Goal: Transaction & Acquisition: Purchase product/service

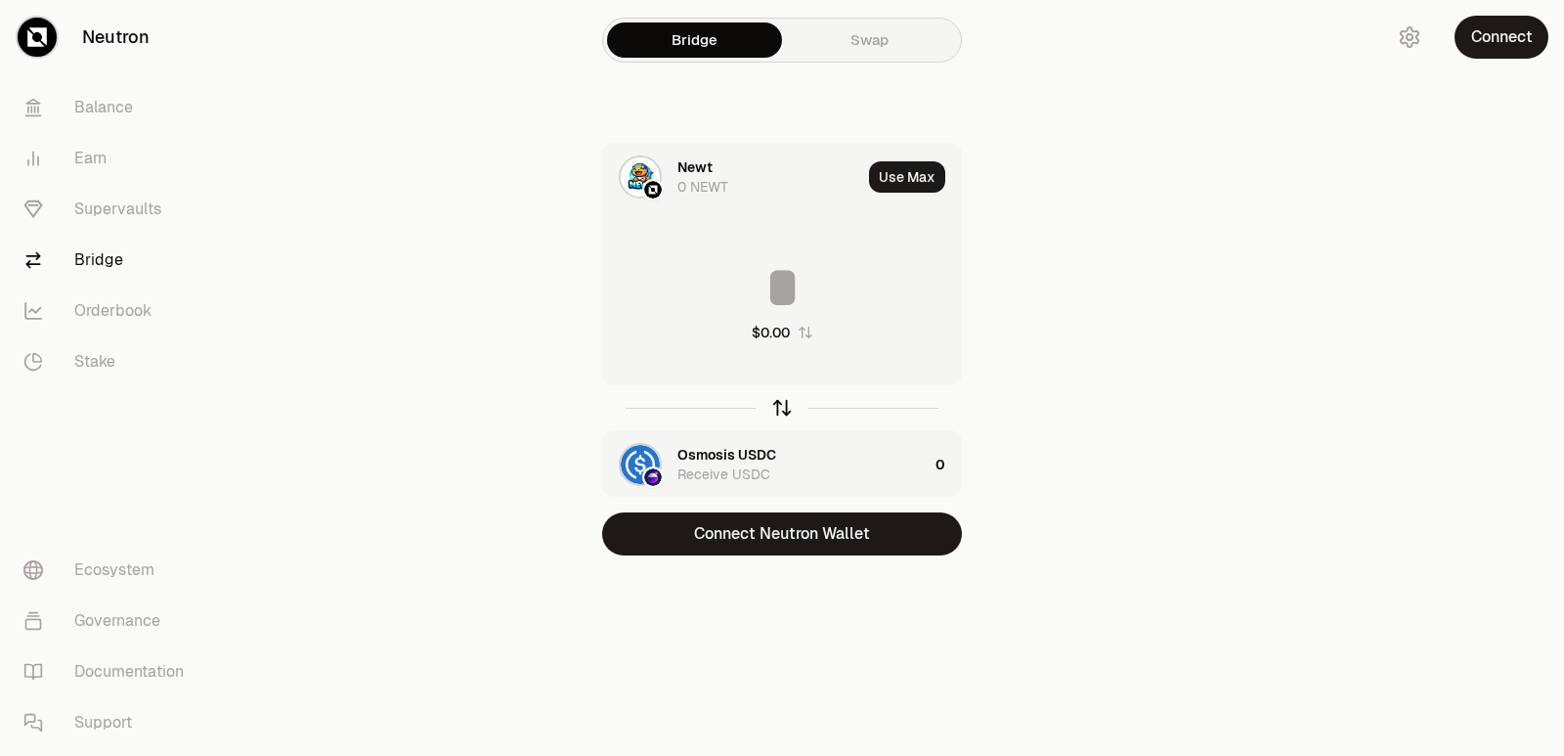
click at [784, 416] on icon "button" at bounding box center [782, 408] width 22 height 22
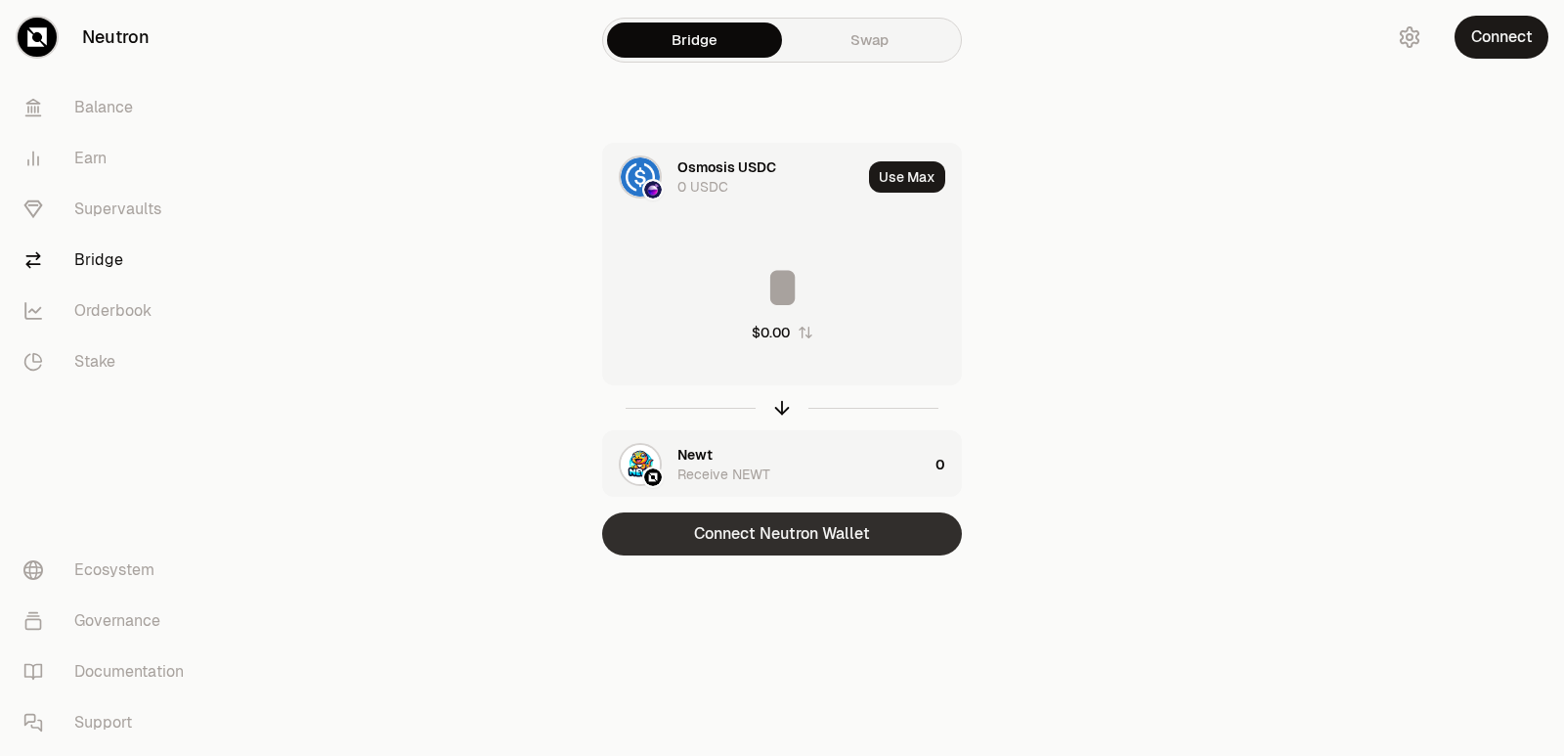
click at [774, 530] on button "Connect Neutron Wallet" at bounding box center [782, 533] width 360 height 43
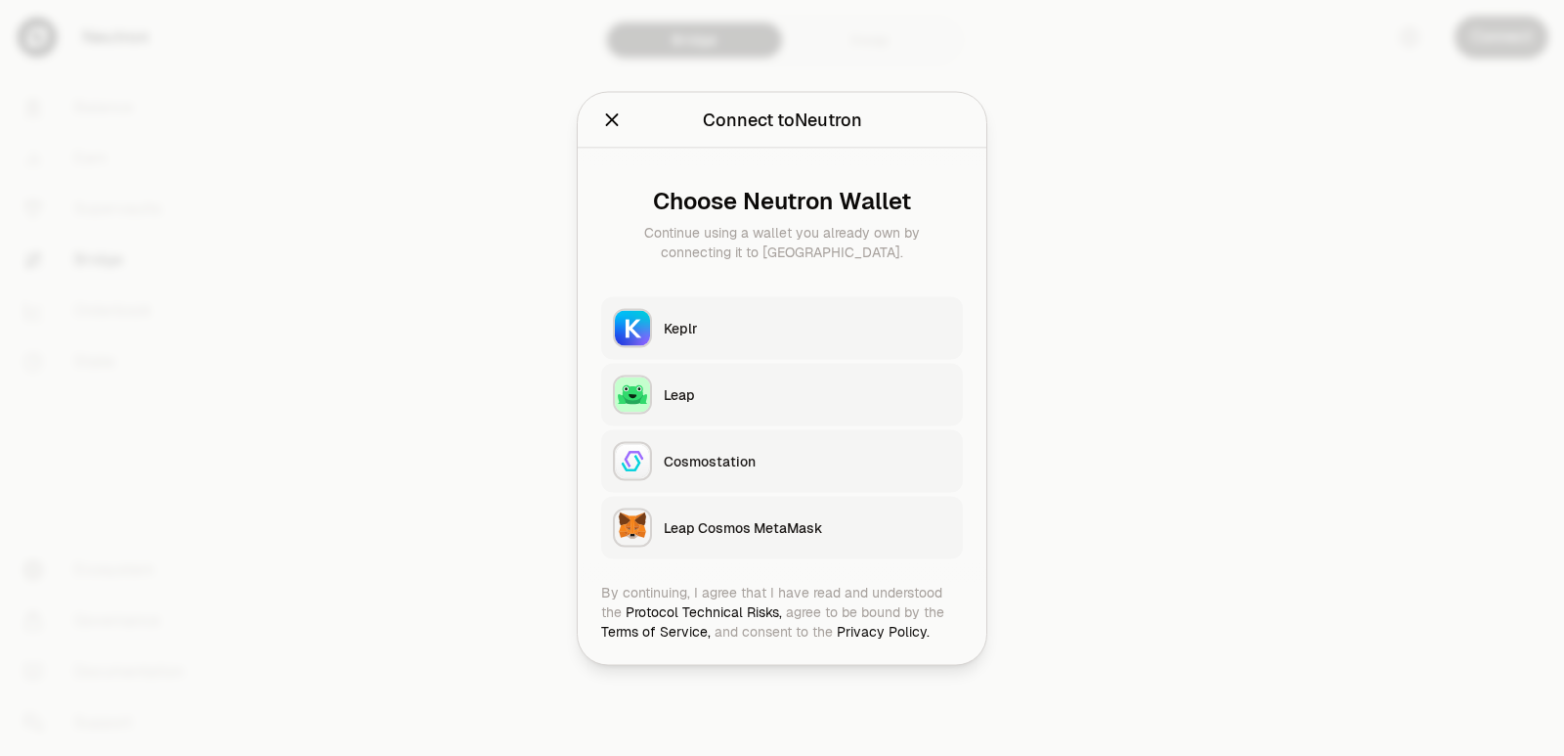
click at [731, 328] on div "Keplr" at bounding box center [807, 328] width 287 height 20
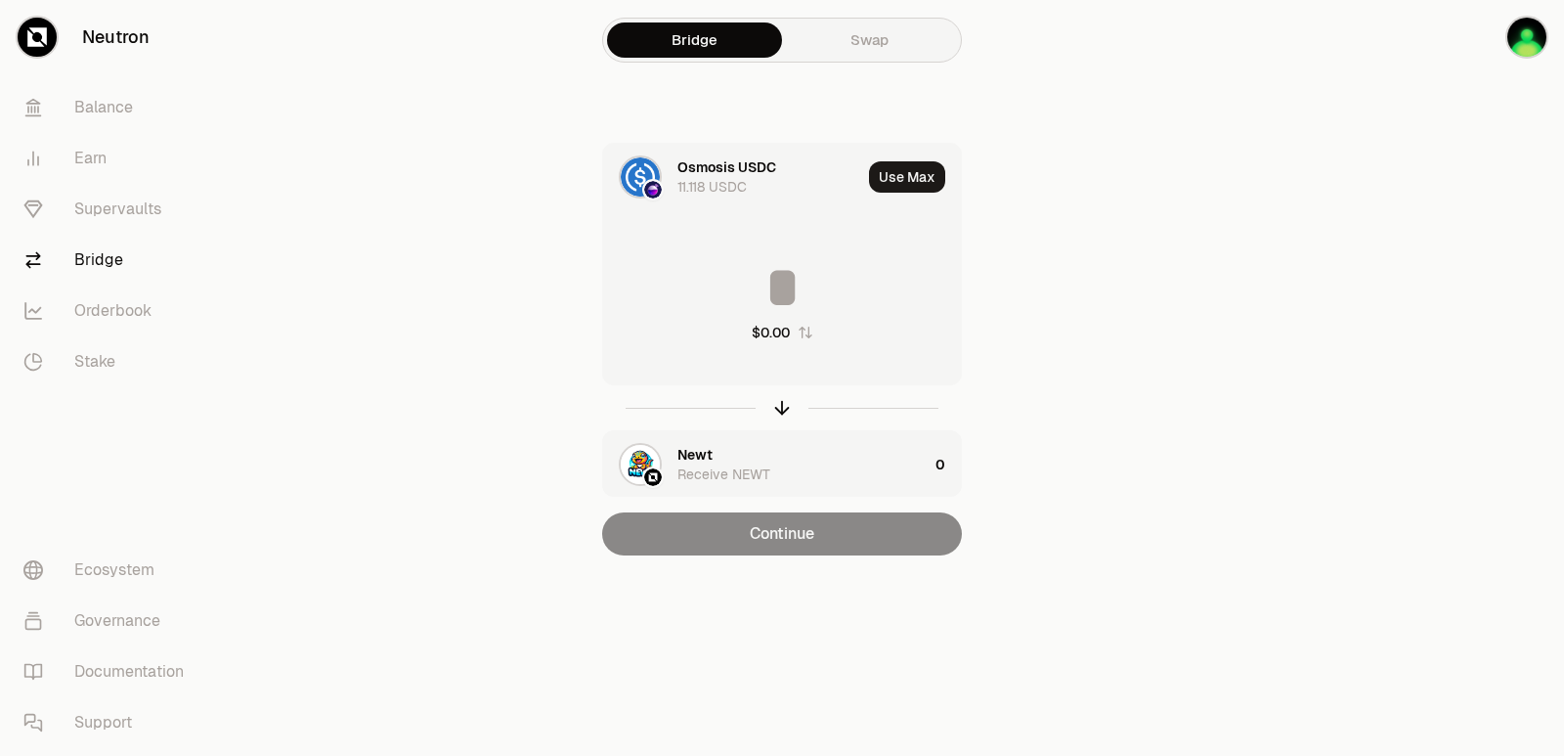
click at [776, 273] on input at bounding box center [782, 287] width 358 height 59
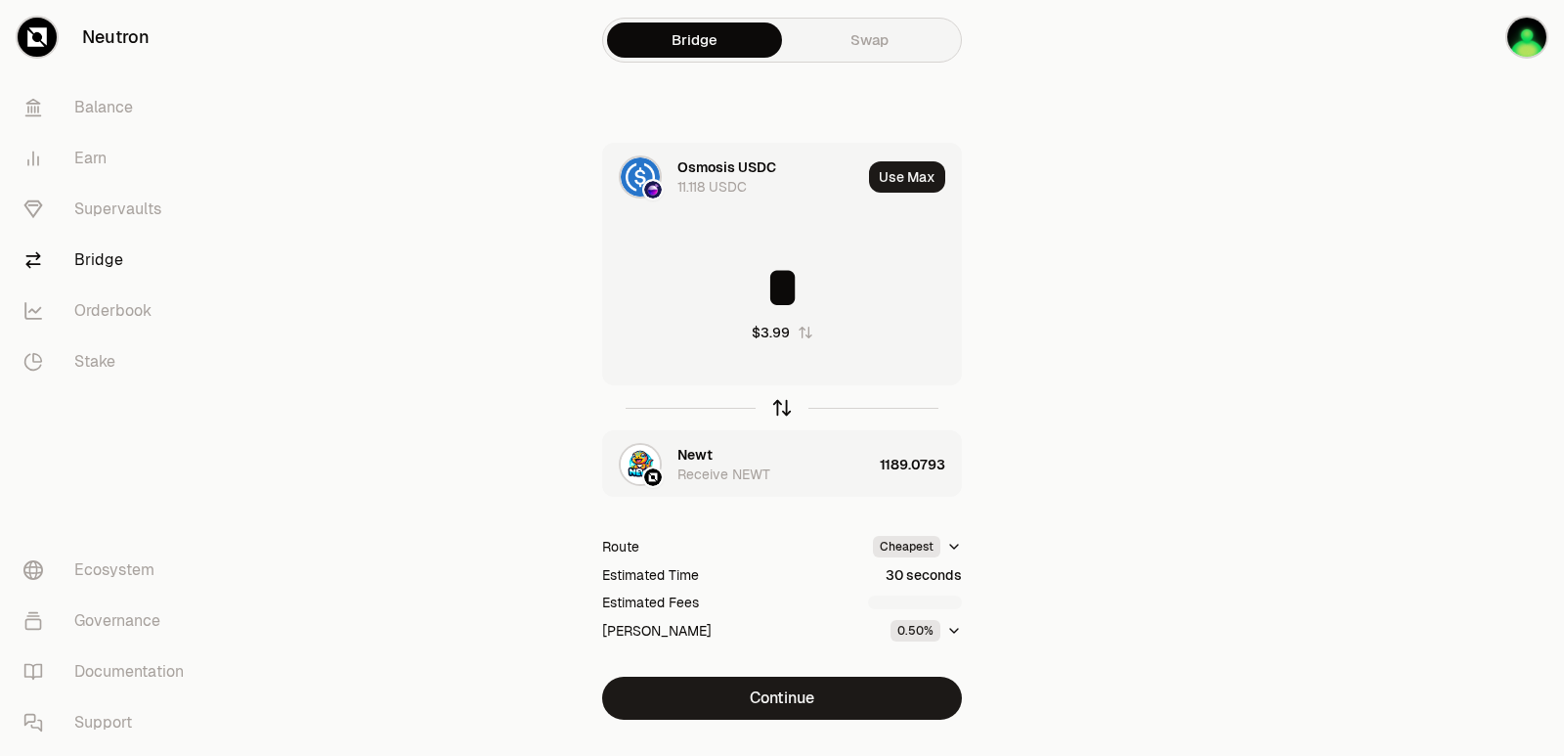
click at [790, 410] on icon "button" at bounding box center [782, 408] width 22 height 22
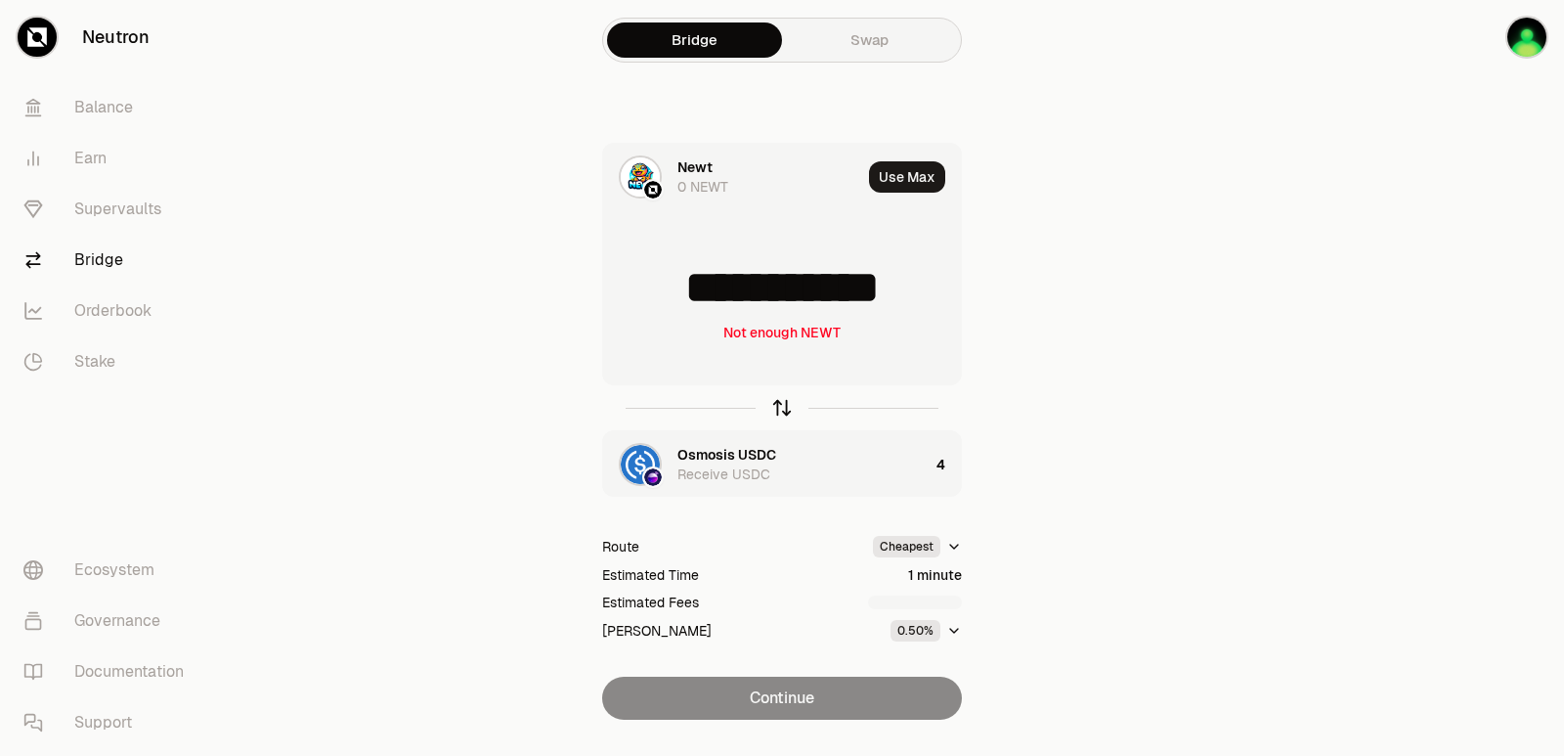
click at [790, 410] on icon "button" at bounding box center [782, 408] width 22 height 22
type input "*"
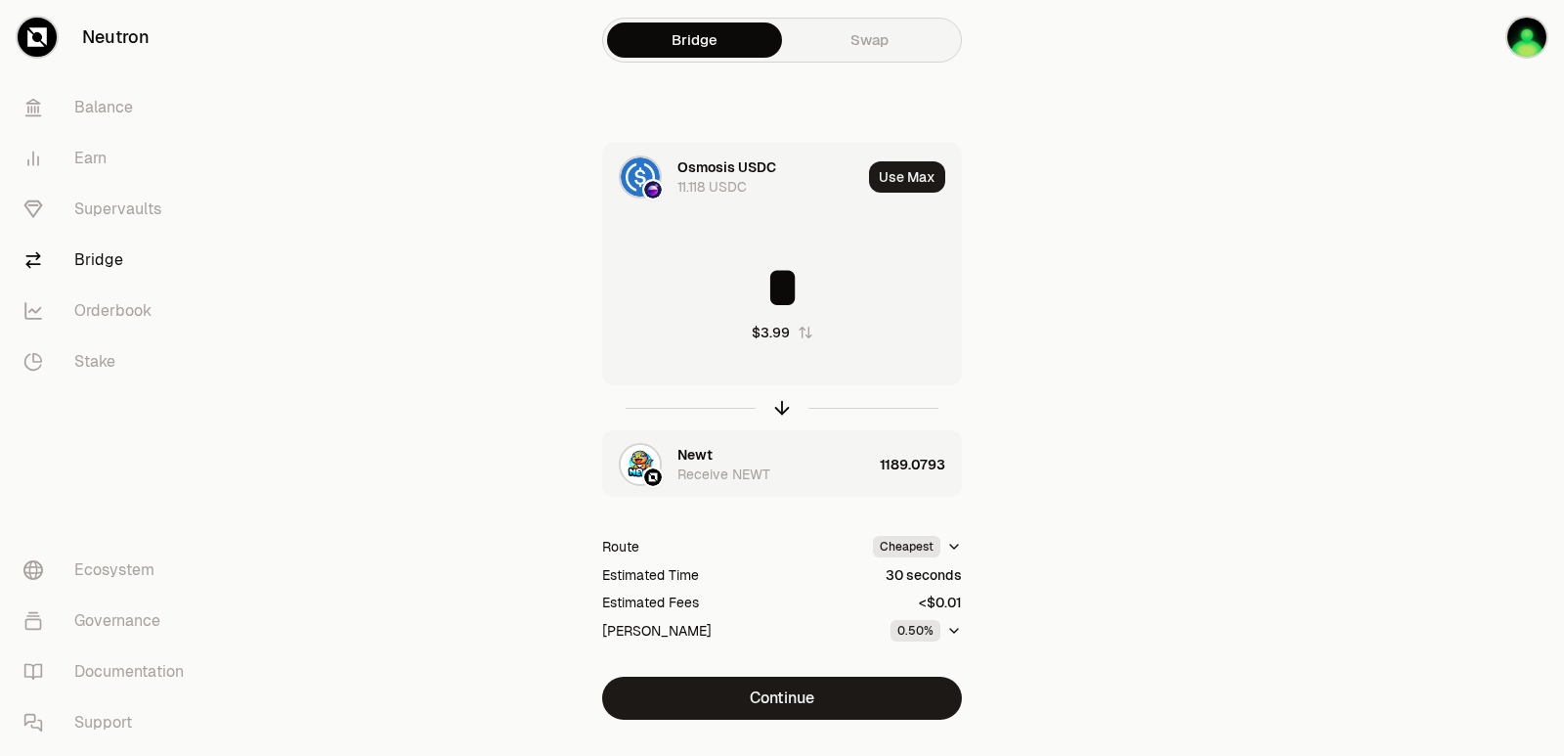
click at [691, 452] on div "Newt" at bounding box center [695, 455] width 35 height 20
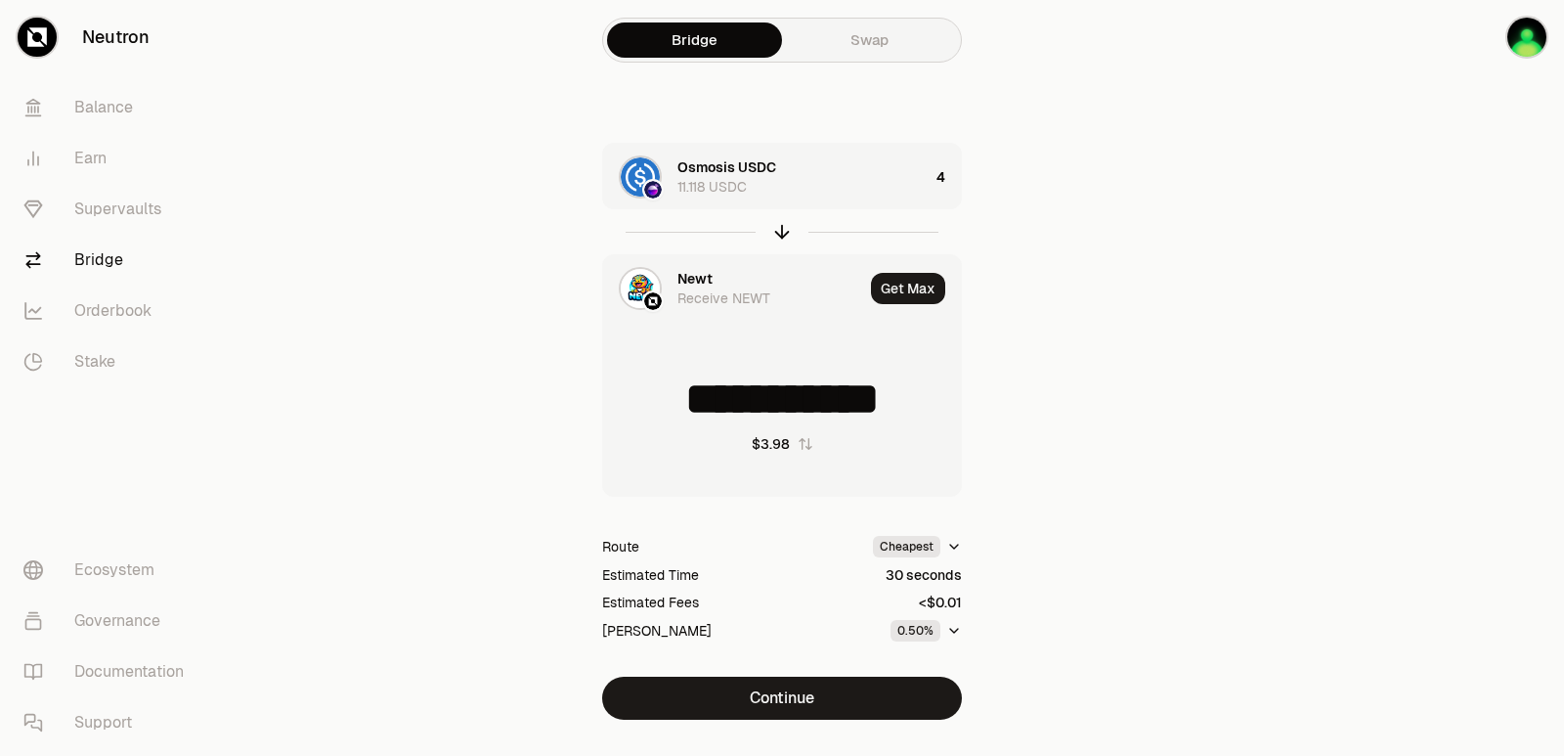
click at [701, 276] on div "Newt" at bounding box center [695, 279] width 35 height 20
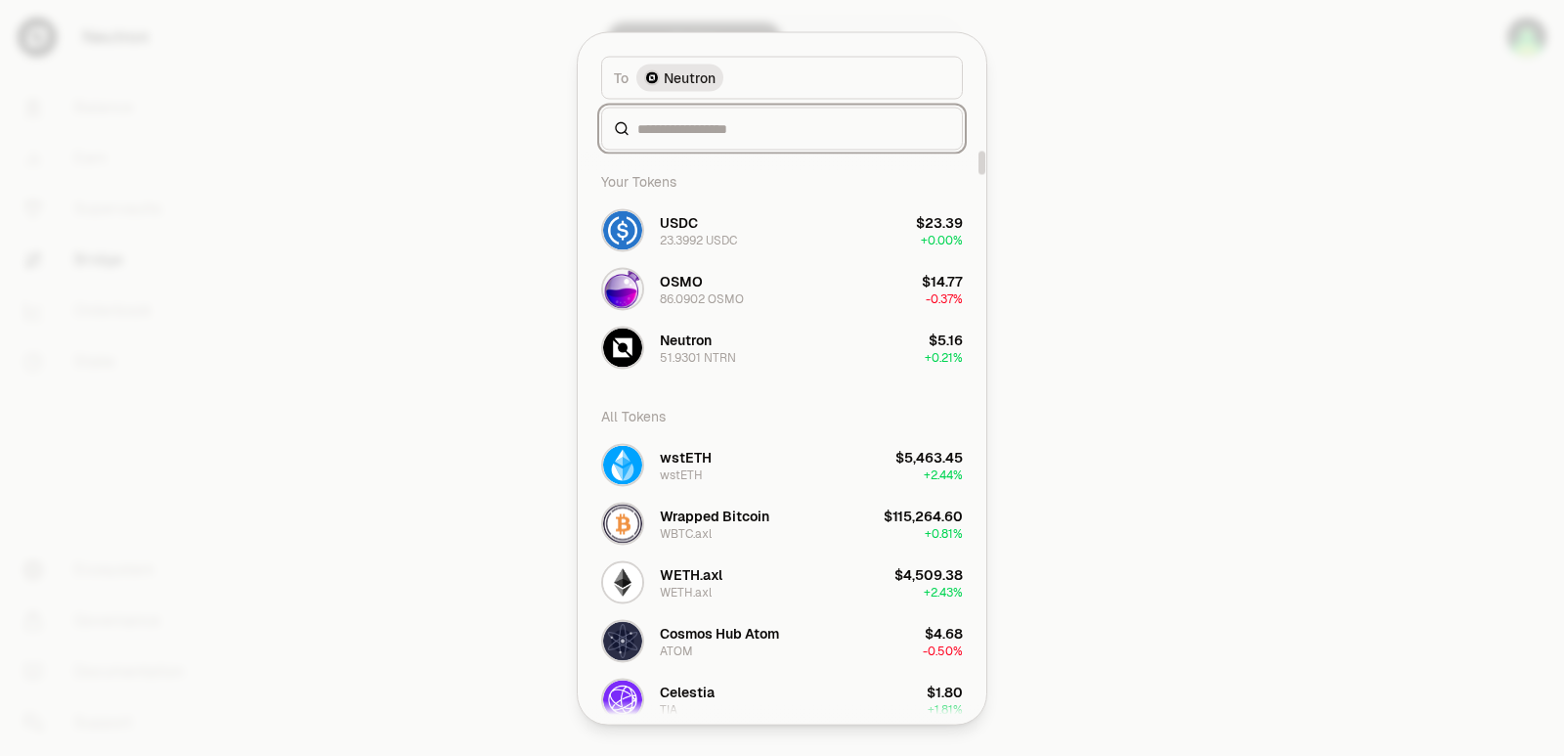
click at [705, 131] on input at bounding box center [794, 128] width 313 height 20
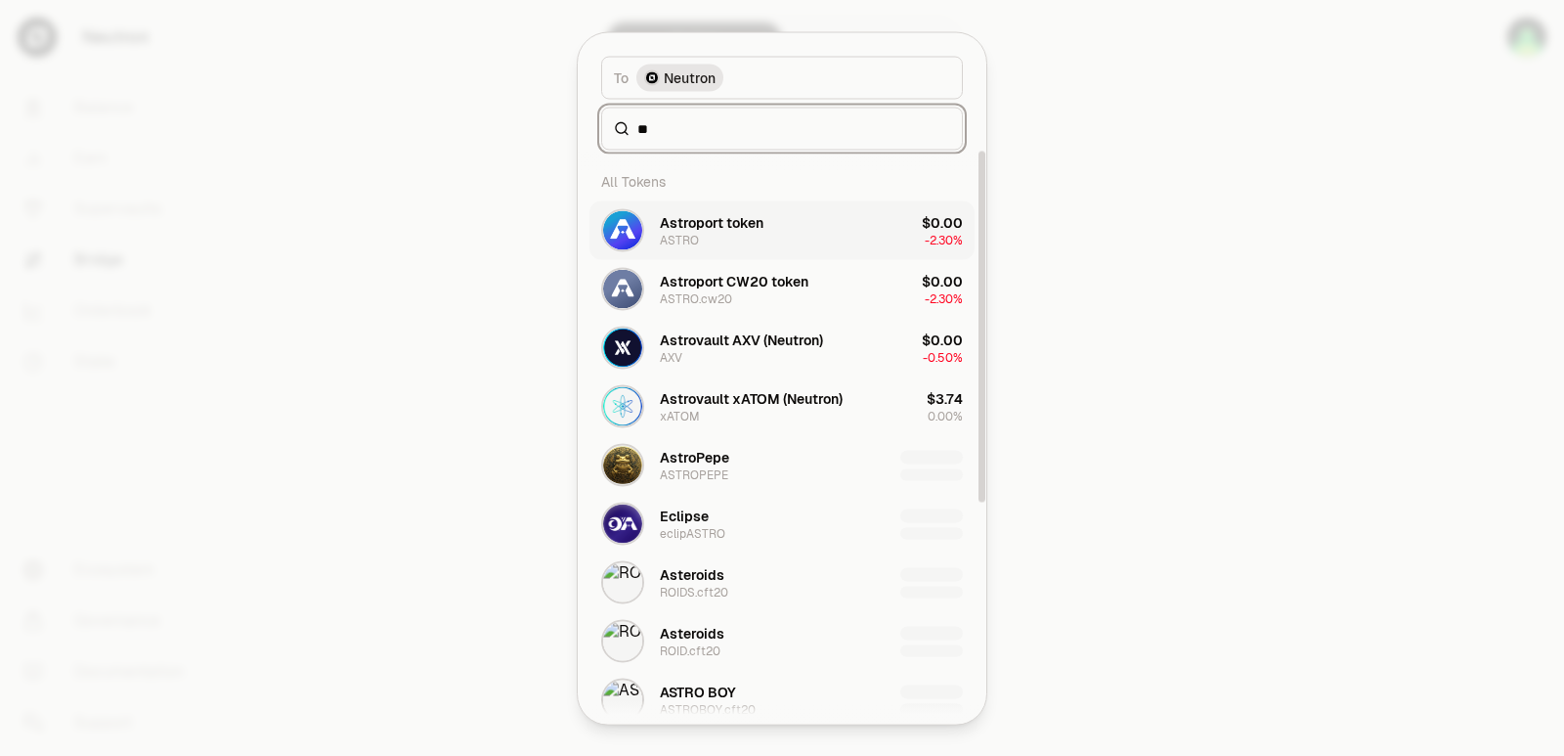
type input "**"
click at [704, 223] on div "Astroport token" at bounding box center [712, 222] width 104 height 20
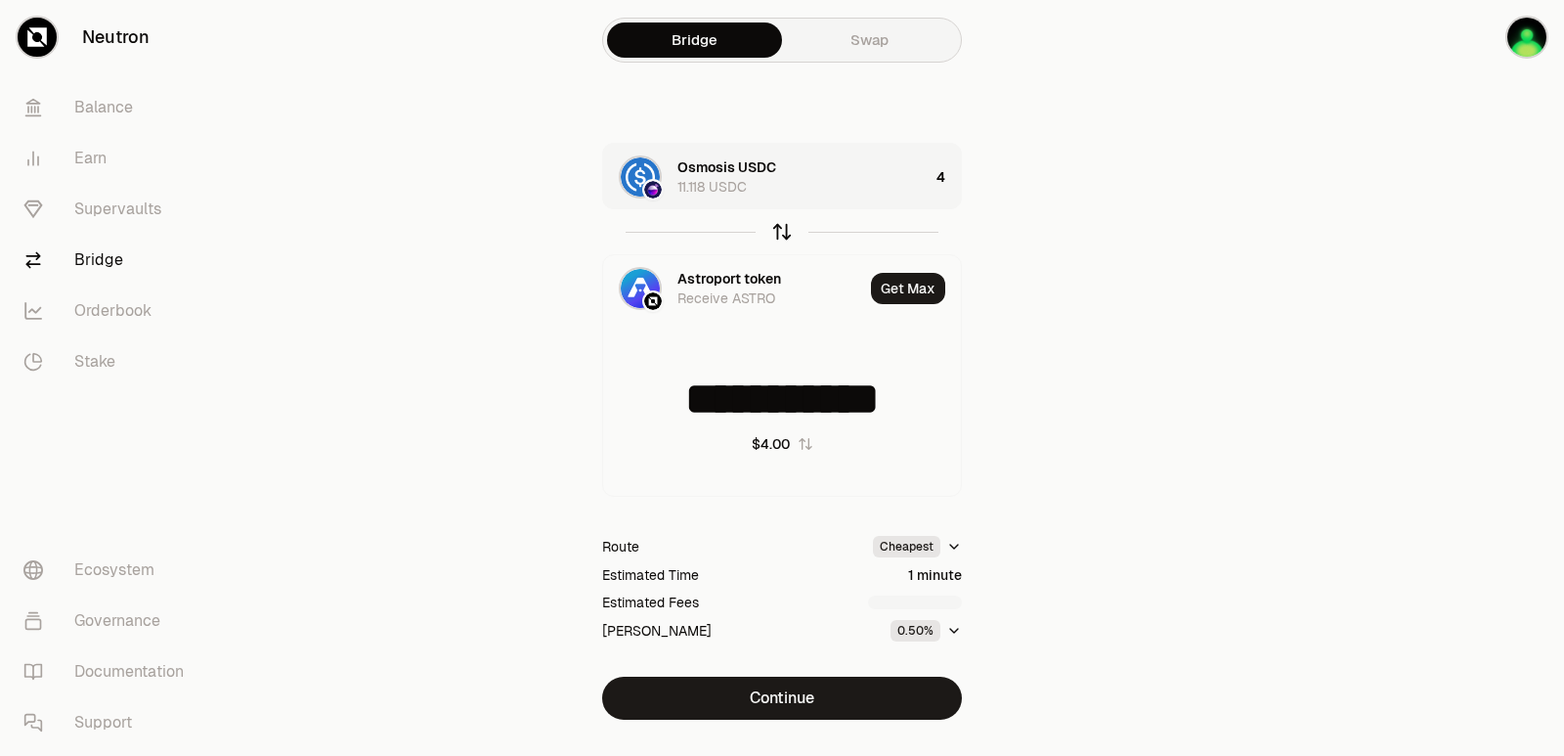
click at [784, 233] on icon "button" at bounding box center [782, 232] width 22 height 22
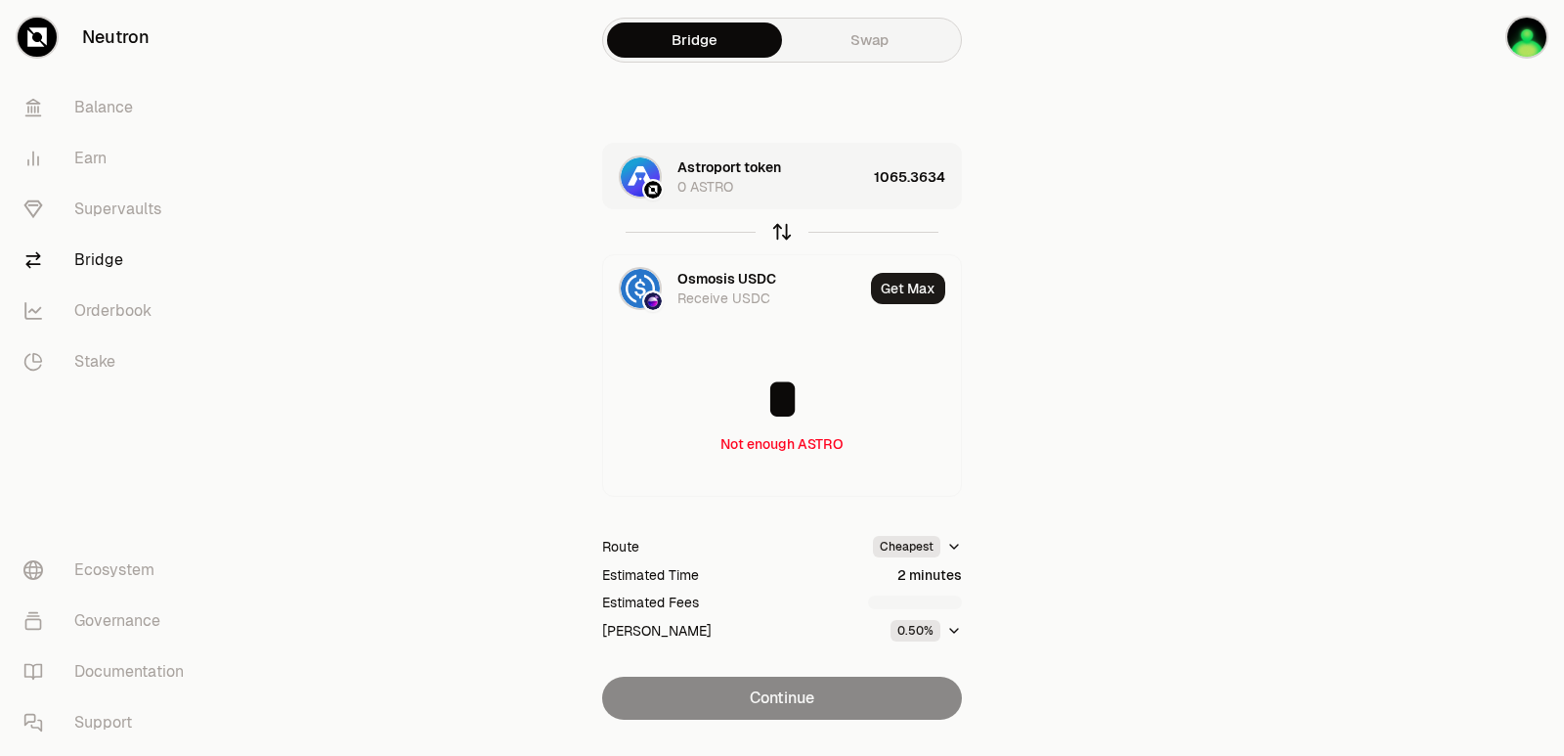
click at [784, 233] on icon "button" at bounding box center [782, 232] width 22 height 22
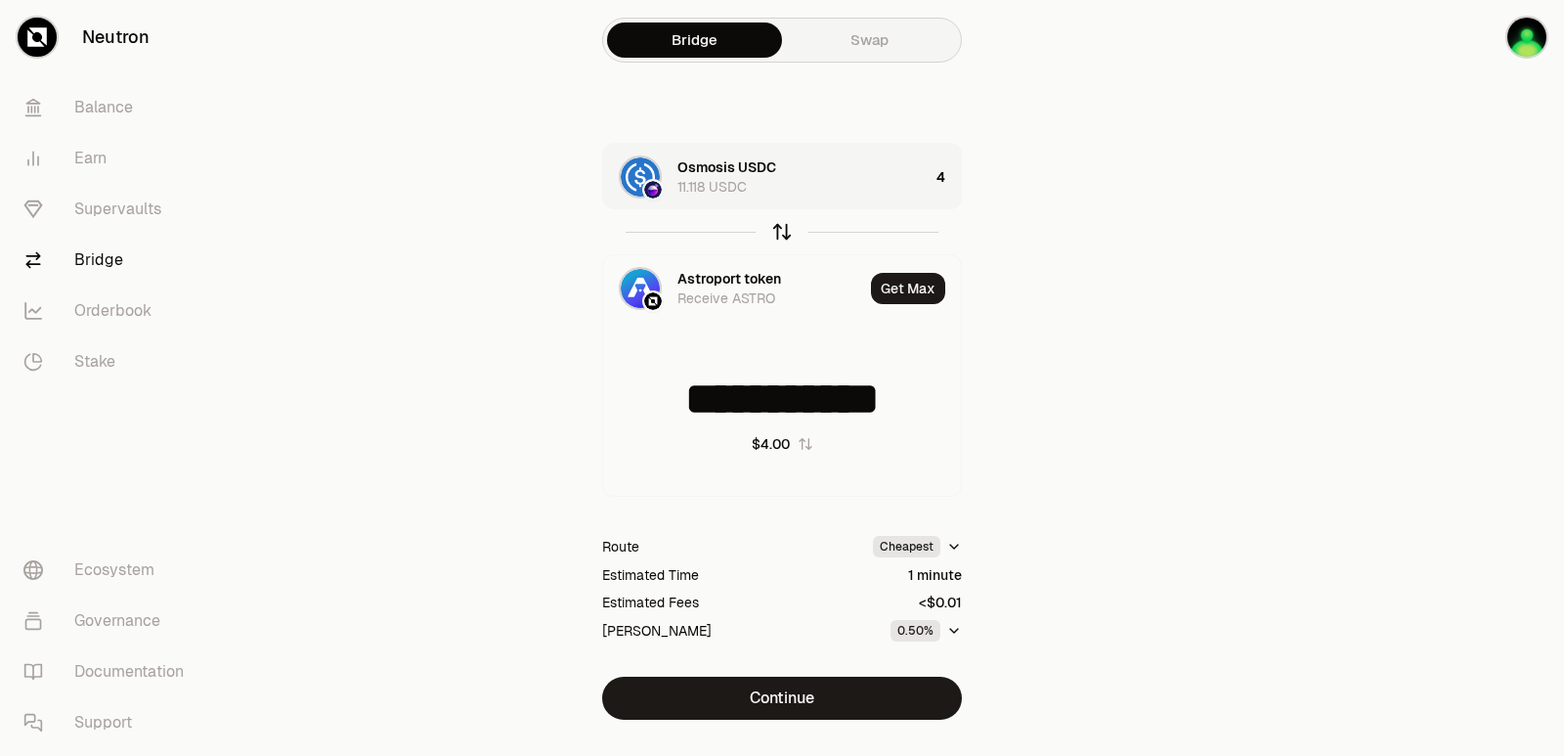
click at [784, 233] on icon "button" at bounding box center [782, 232] width 22 height 22
type input "*"
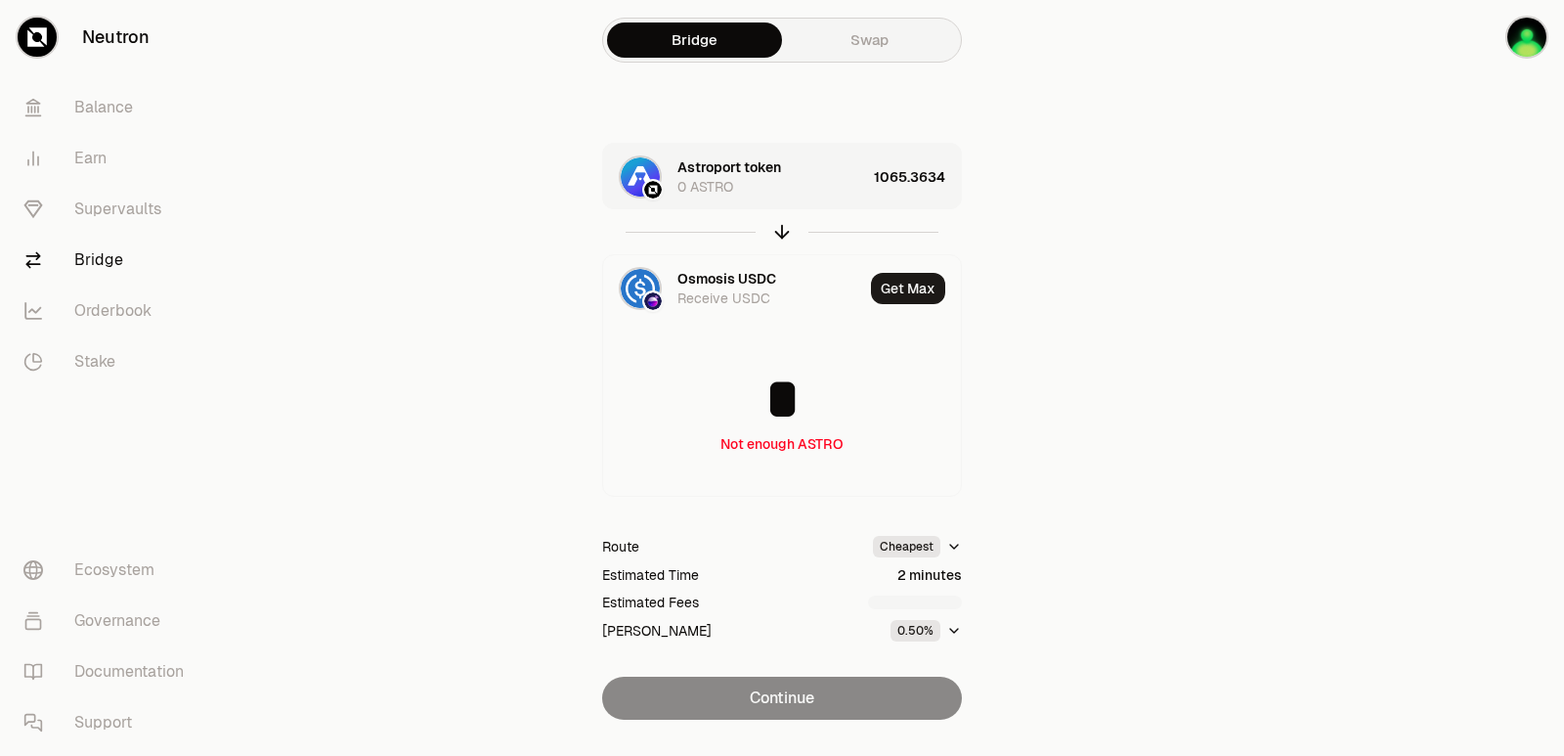
click at [816, 196] on div "Astroport token 0 ASTRO" at bounding box center [734, 177] width 263 height 66
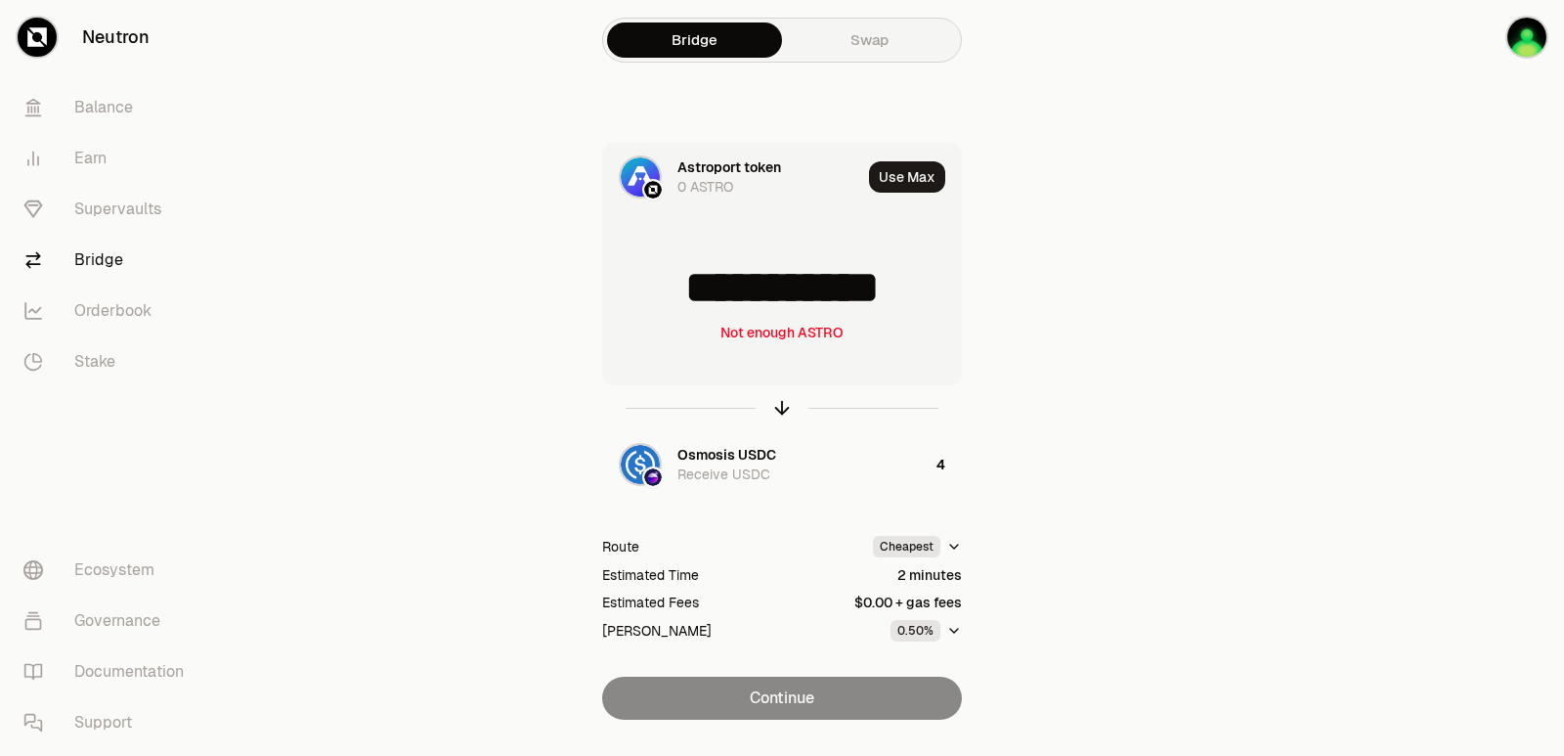
drag, startPoint x: 924, startPoint y: 288, endPoint x: 682, endPoint y: 315, distance: 242.9
click at [682, 315] on input "**********" at bounding box center [782, 287] width 358 height 59
type input "****"
click at [778, 407] on icon "button" at bounding box center [782, 408] width 22 height 22
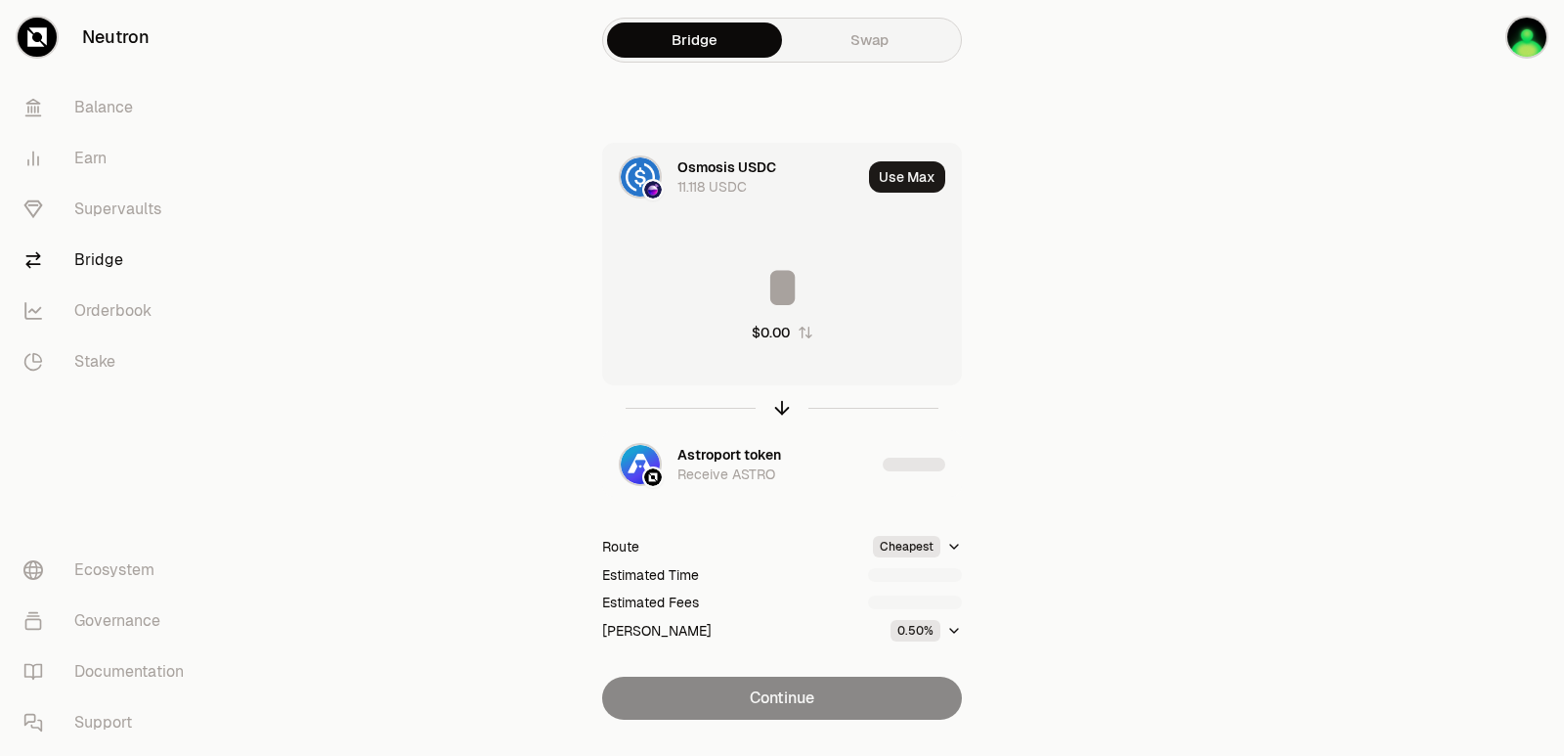
click at [731, 287] on input at bounding box center [782, 287] width 358 height 59
click at [731, 287] on input "********" at bounding box center [782, 287] width 358 height 59
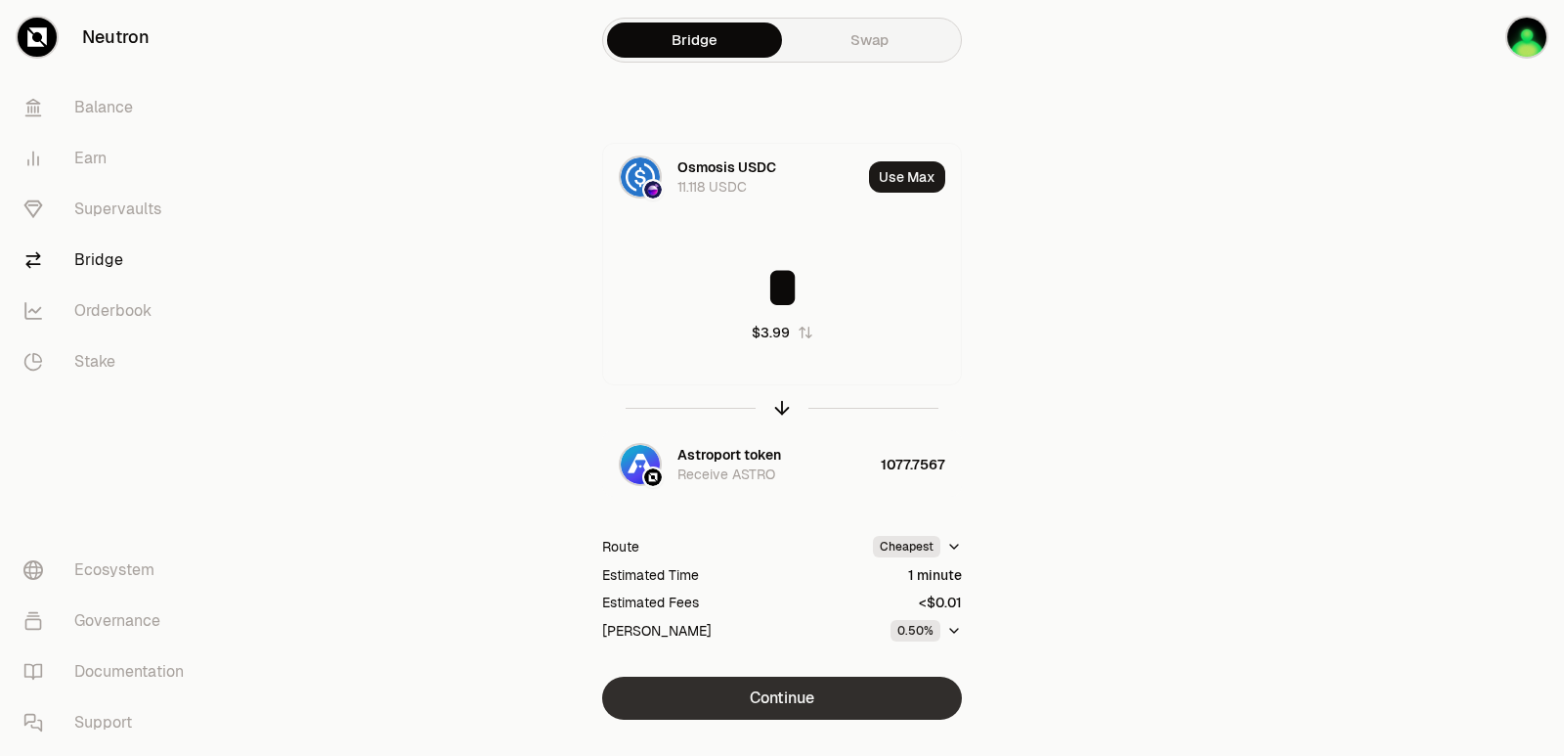
type input "*"
click at [794, 707] on button "Continue" at bounding box center [782, 698] width 360 height 43
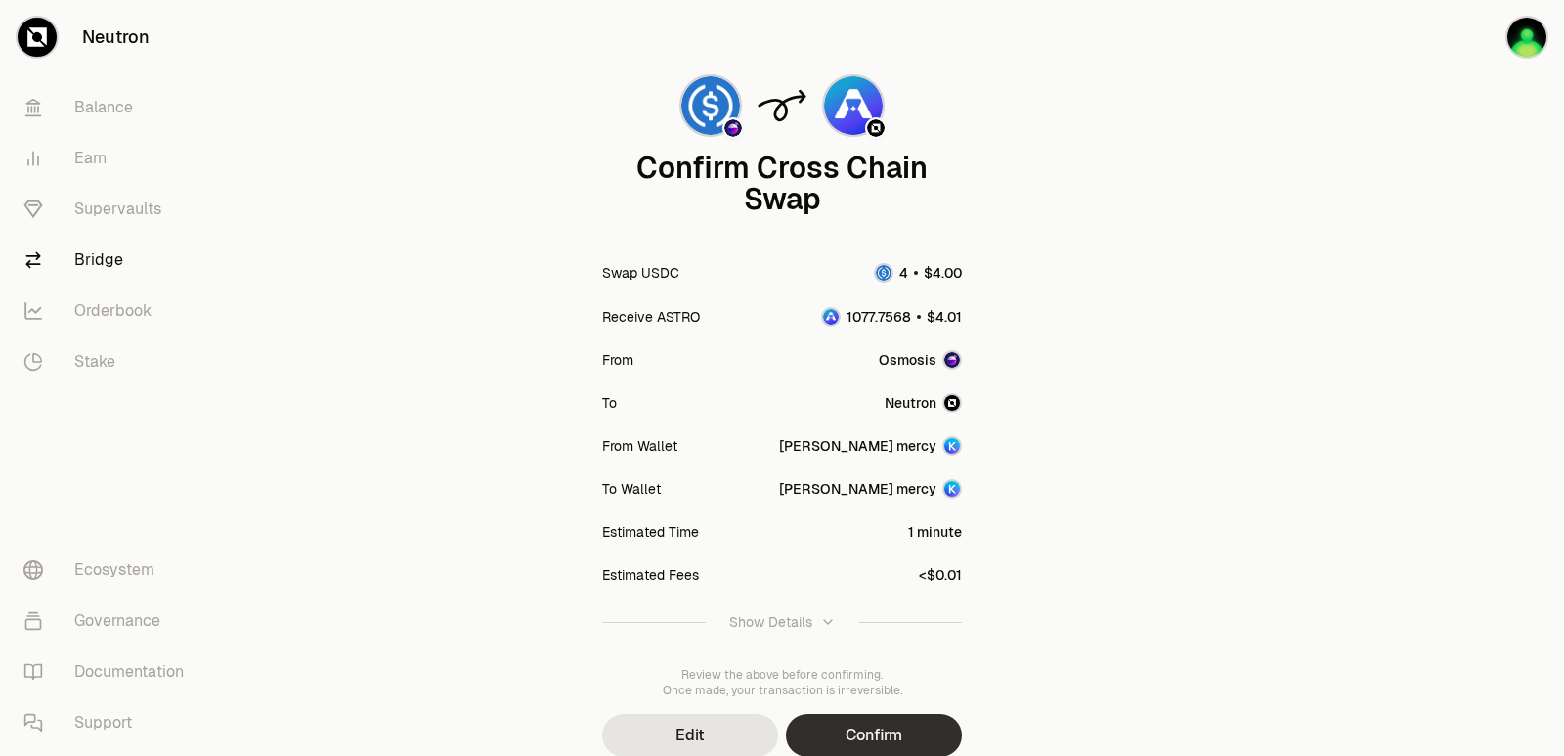
scroll to position [161, 0]
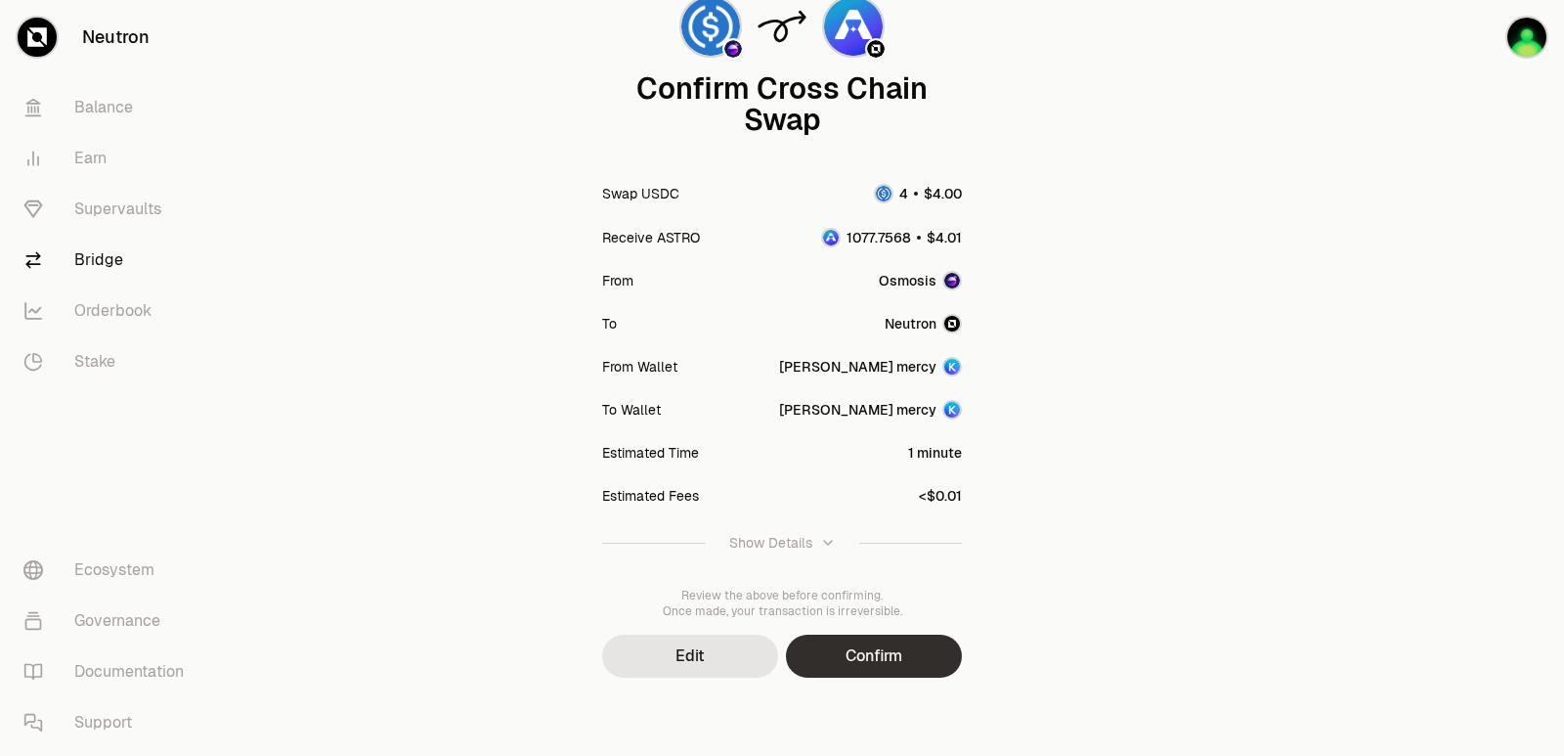
click at [857, 662] on button "Confirm" at bounding box center [874, 656] width 176 height 43
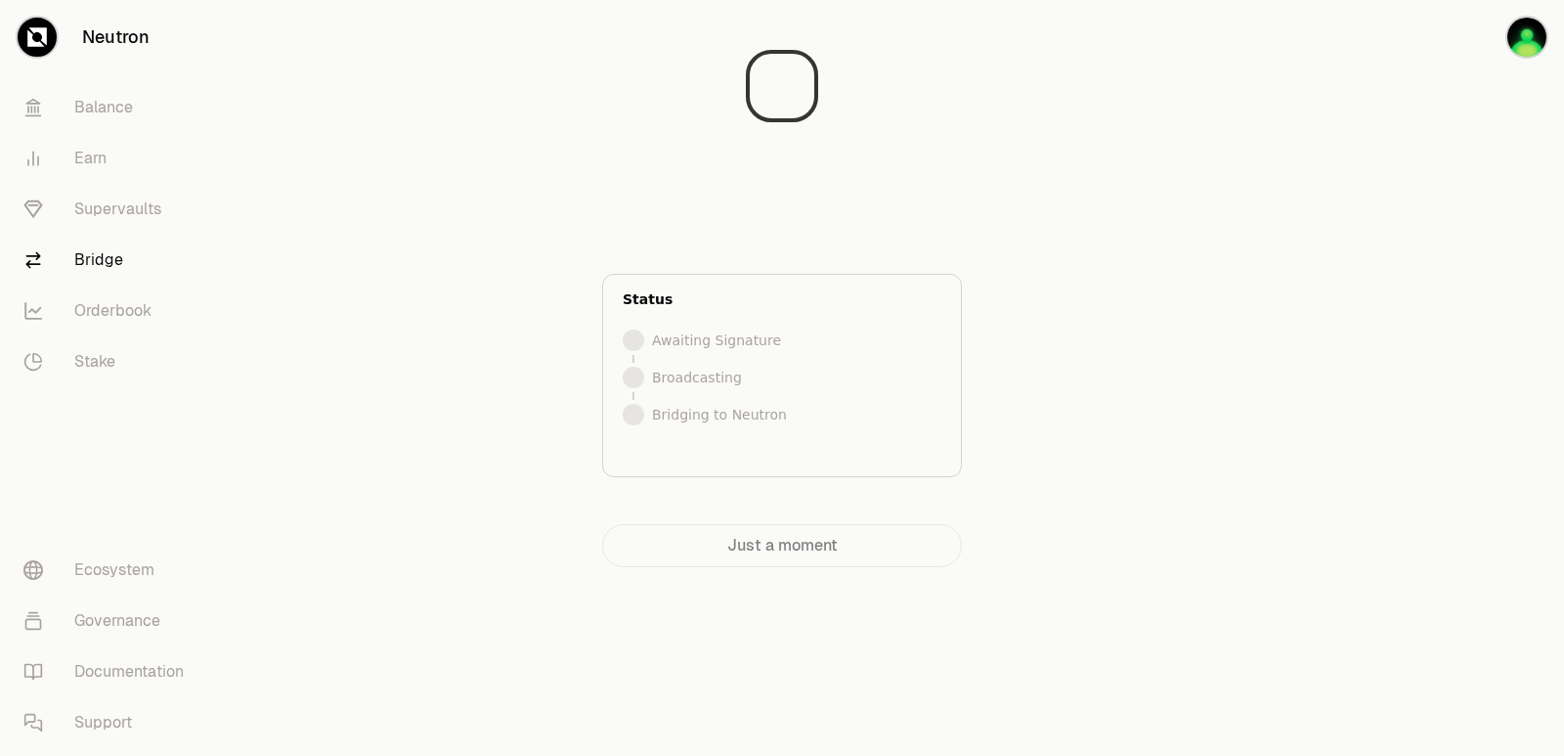
scroll to position [0, 0]
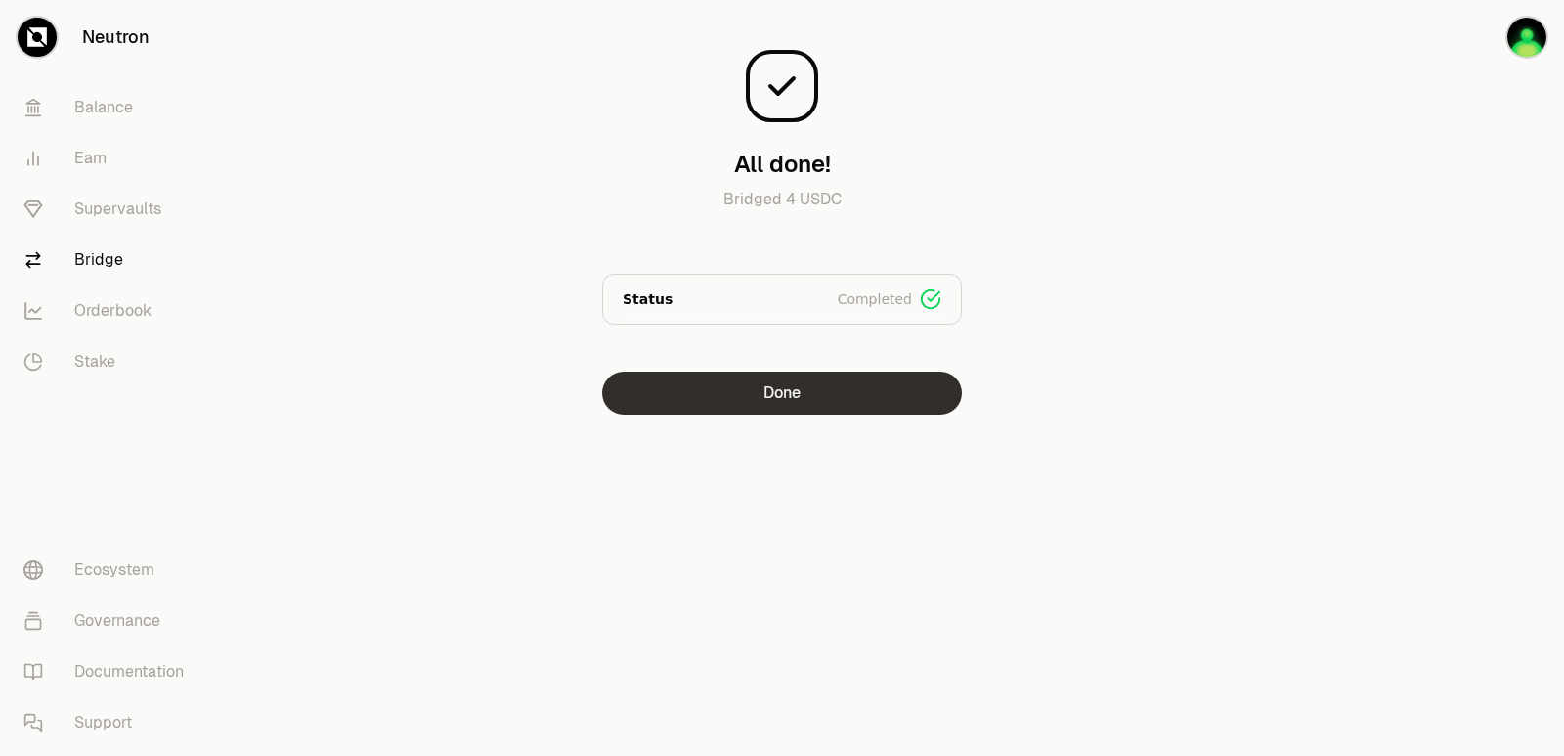
click at [742, 392] on button "Done" at bounding box center [782, 393] width 360 height 43
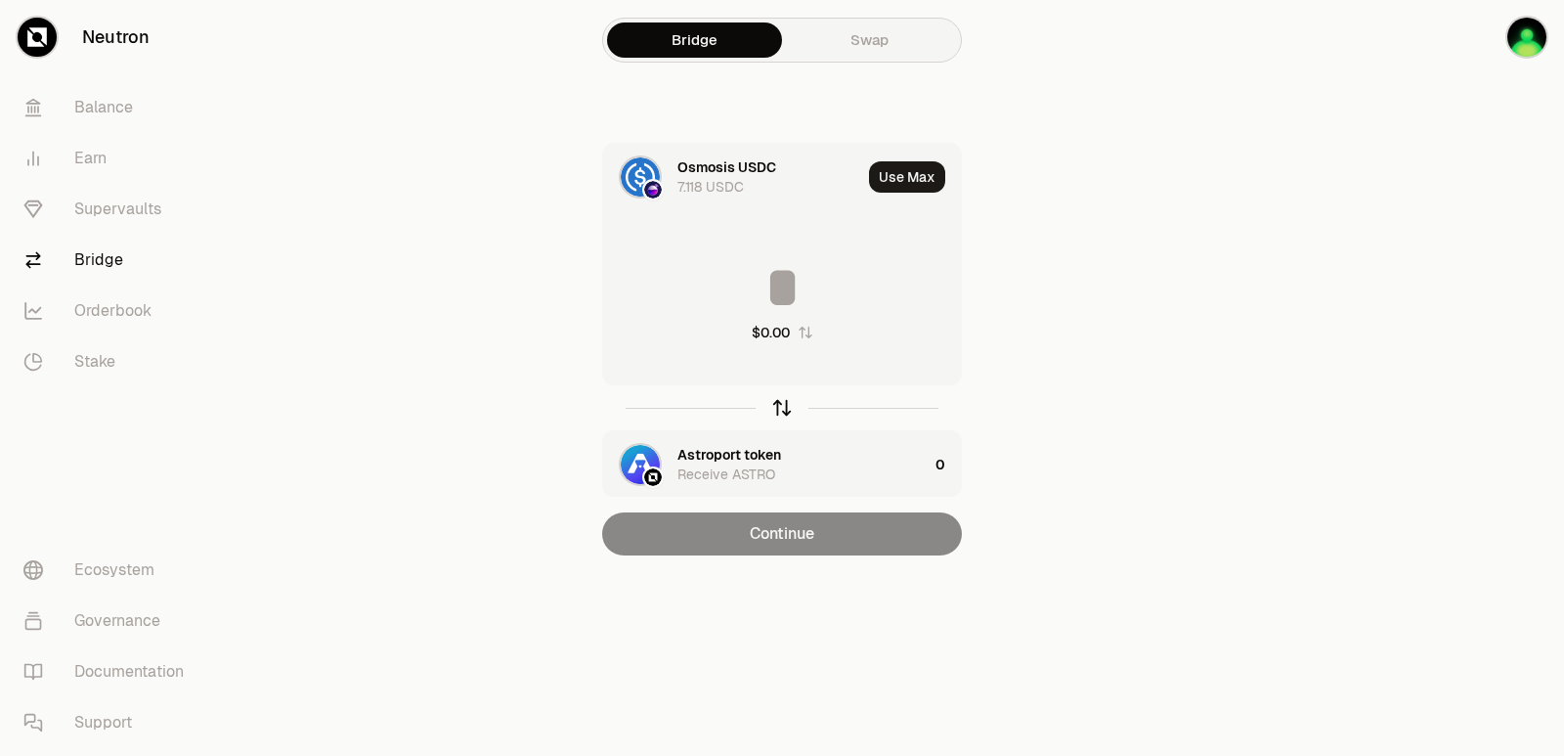
click at [782, 407] on icon "button" at bounding box center [782, 408] width 0 height 13
click at [897, 170] on button "Use Max" at bounding box center [907, 176] width 76 height 31
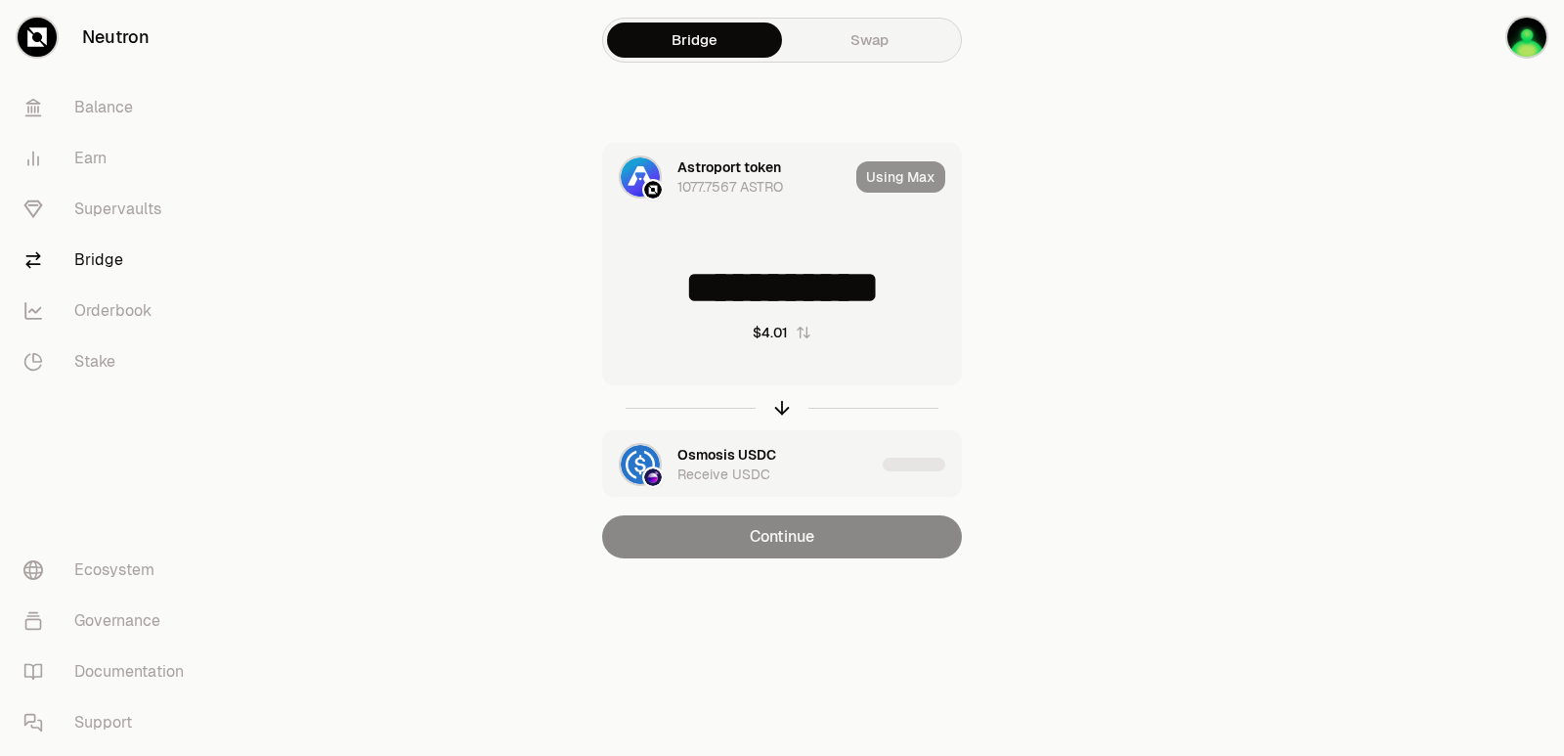
type input "**********"
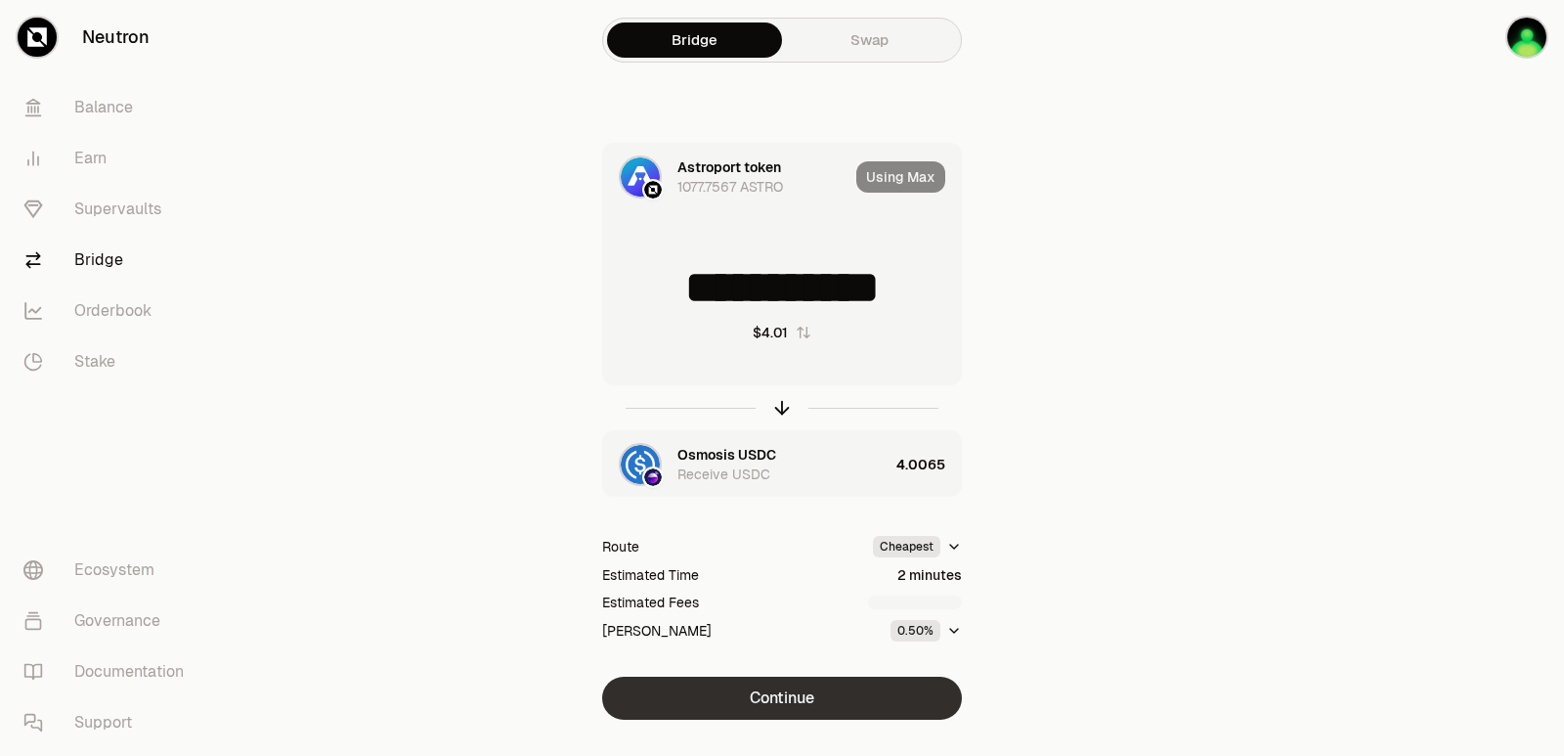
click at [789, 688] on button "Continue" at bounding box center [782, 698] width 360 height 43
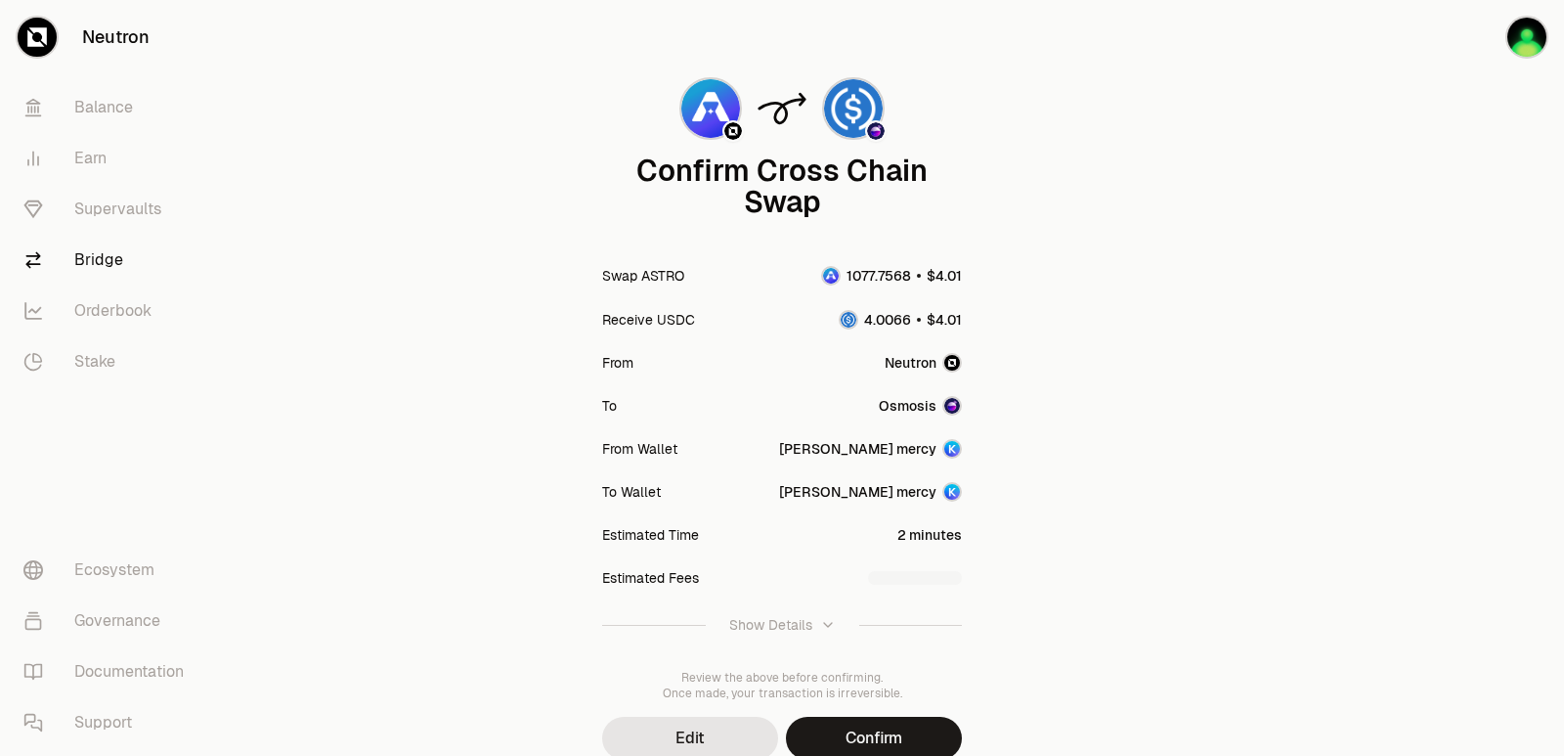
scroll to position [161, 0]
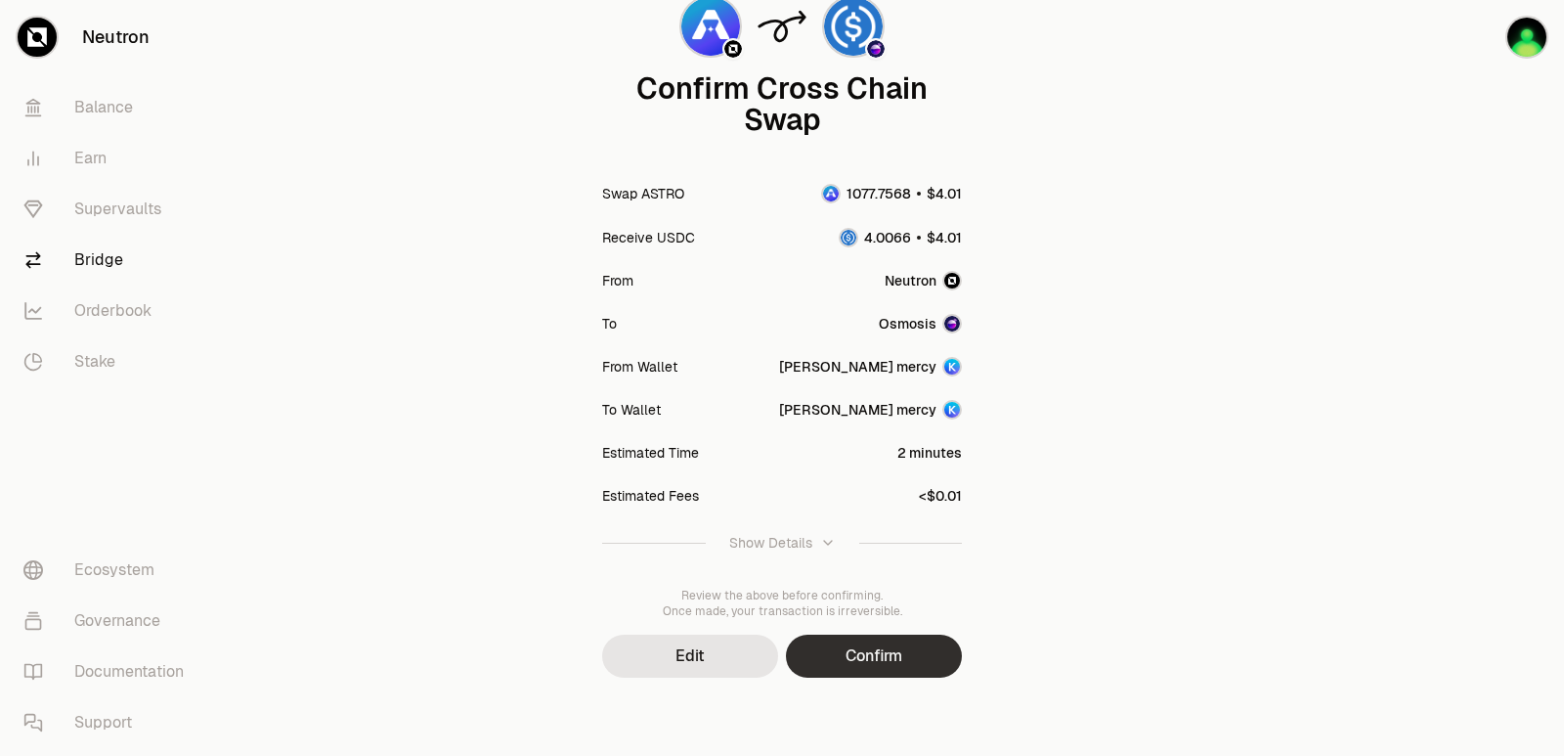
click at [893, 667] on button "Confirm" at bounding box center [874, 656] width 176 height 43
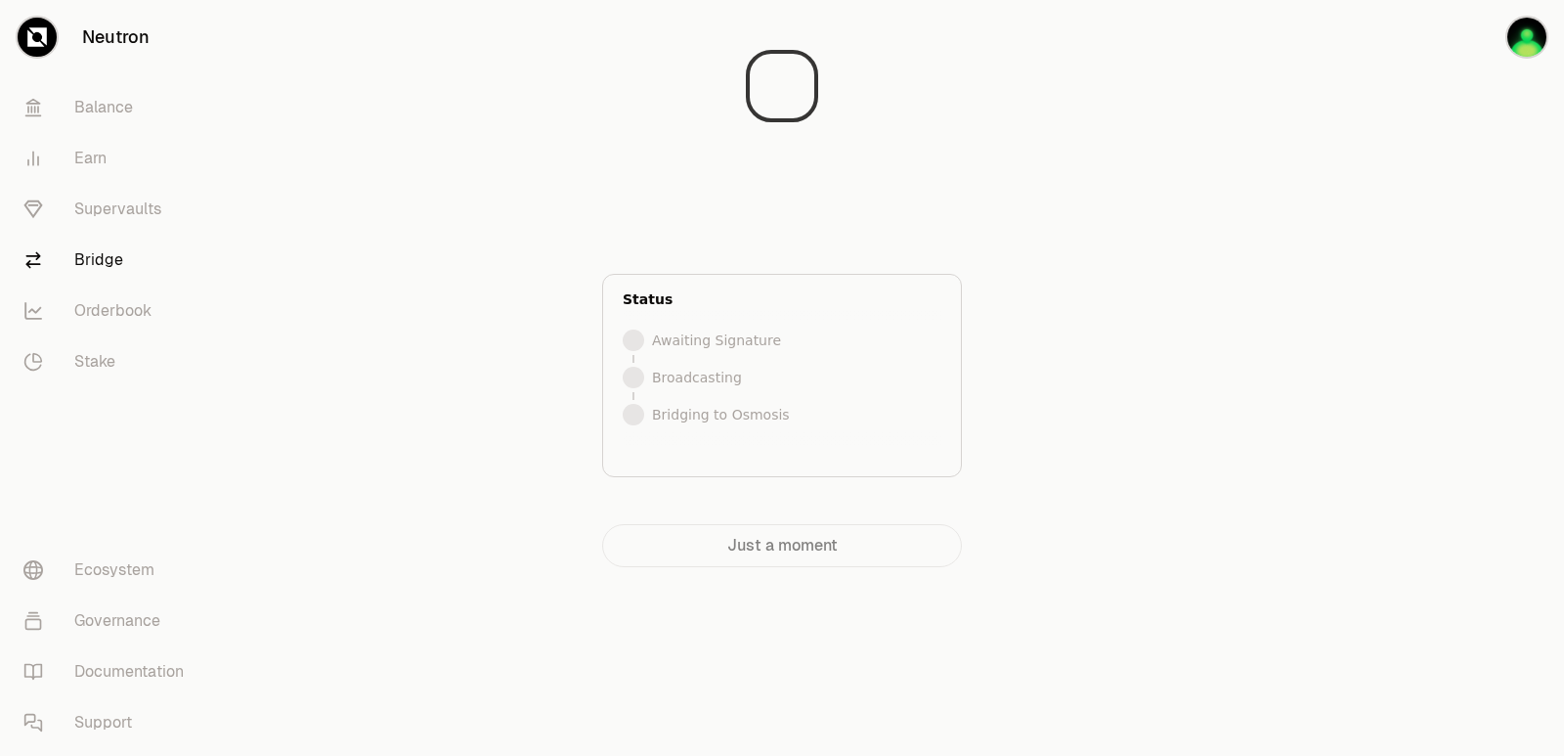
scroll to position [0, 0]
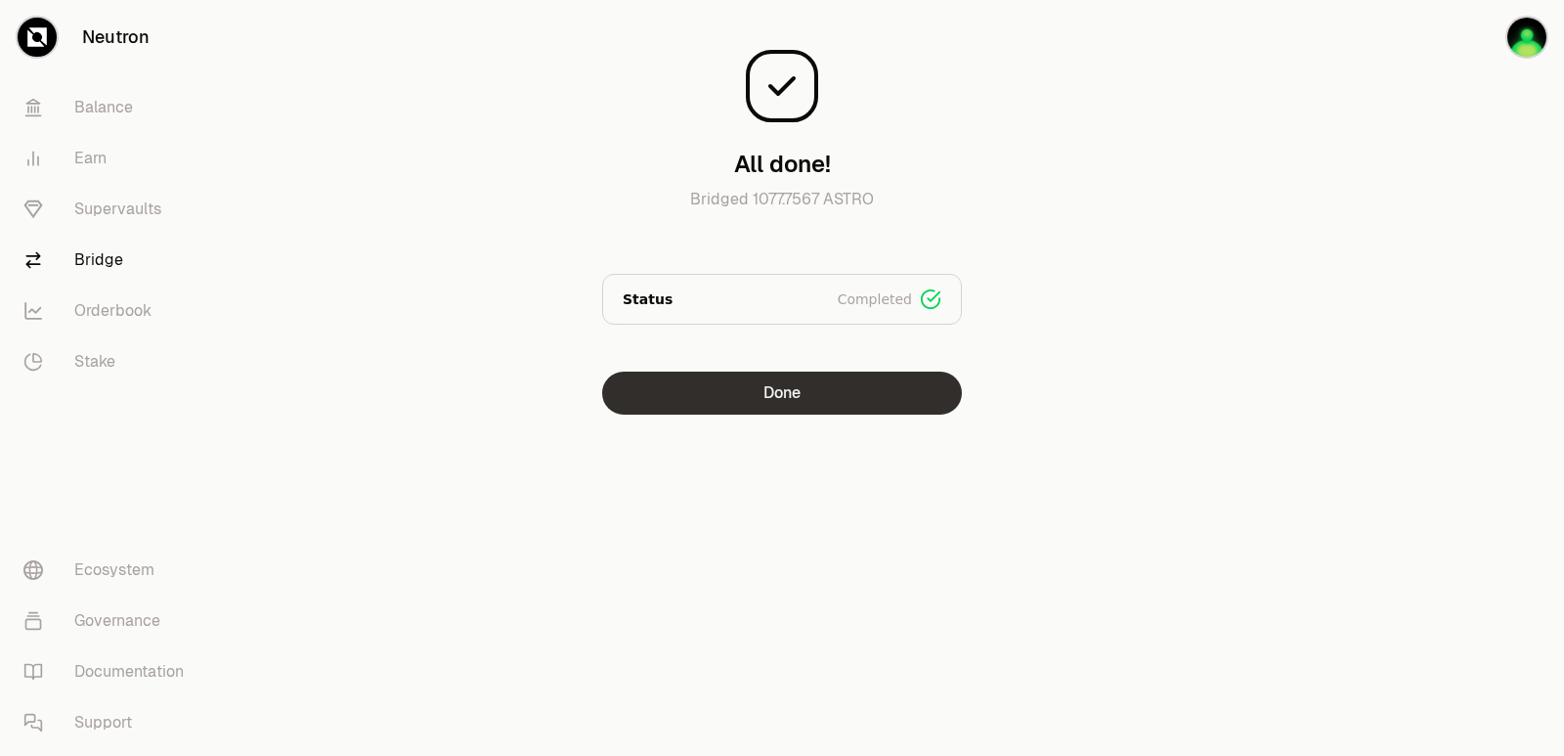
click at [773, 404] on button "Done" at bounding box center [782, 393] width 360 height 43
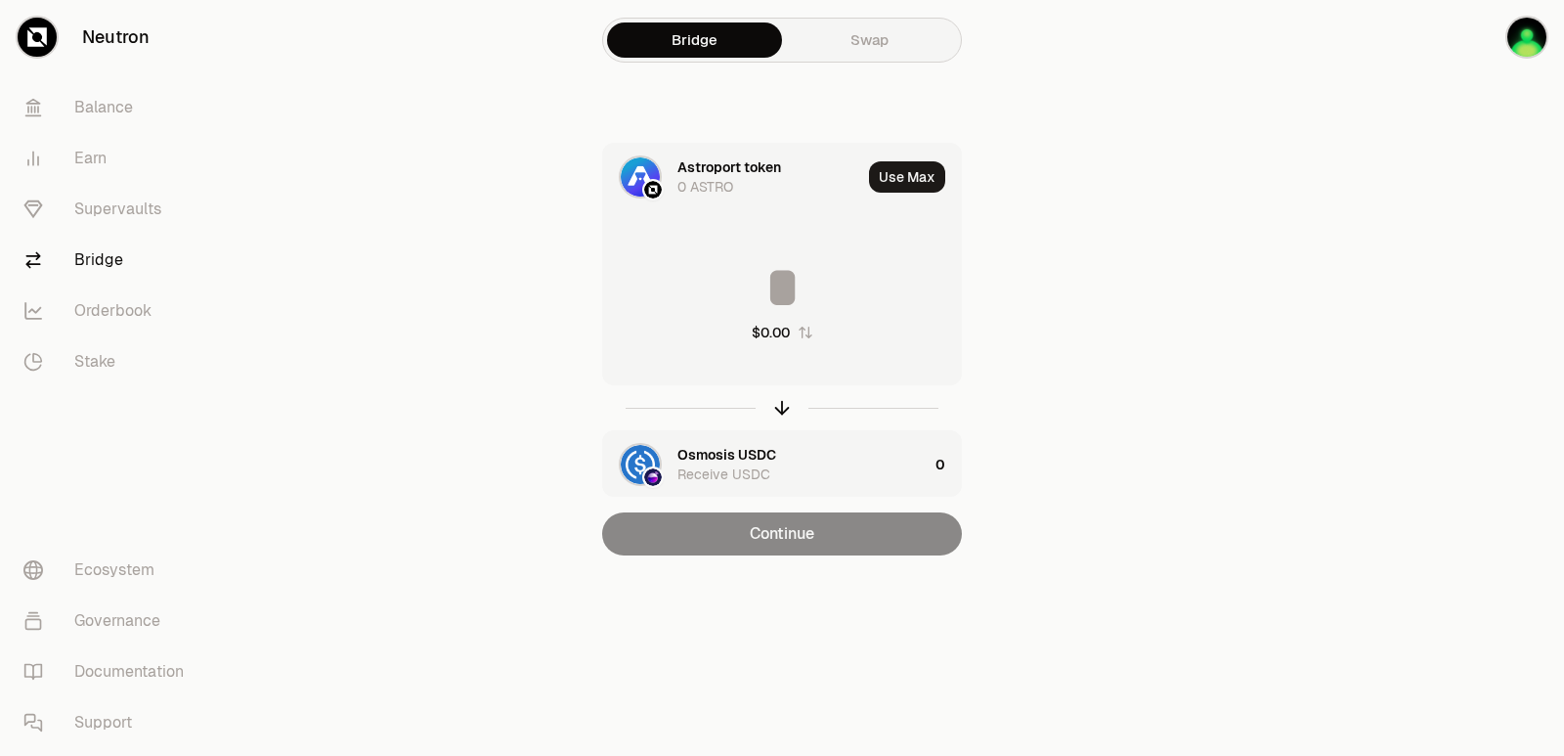
click at [717, 169] on div "Astroport token" at bounding box center [730, 167] width 104 height 20
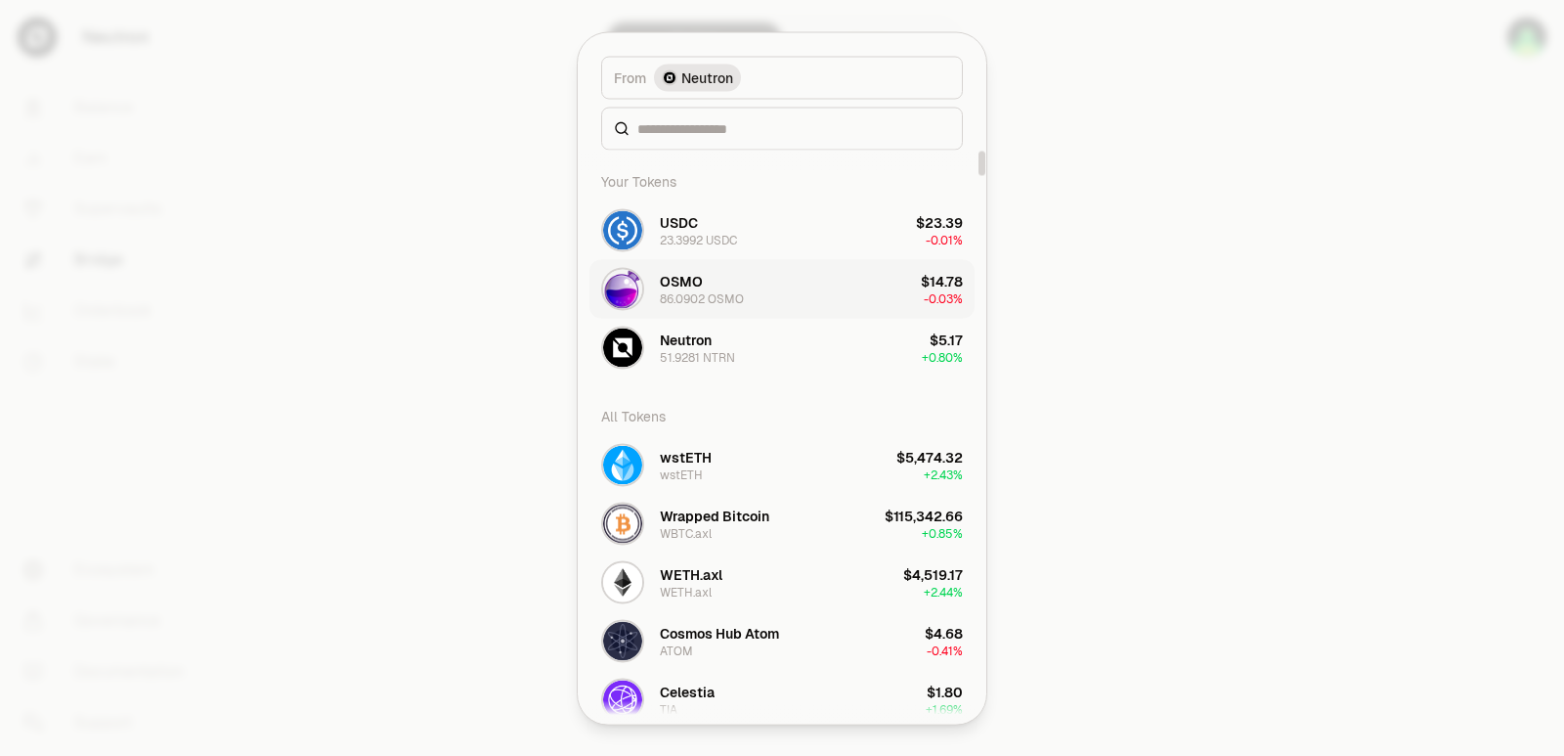
click at [712, 279] on div "OSMO 86.0902 OSMO" at bounding box center [702, 288] width 84 height 35
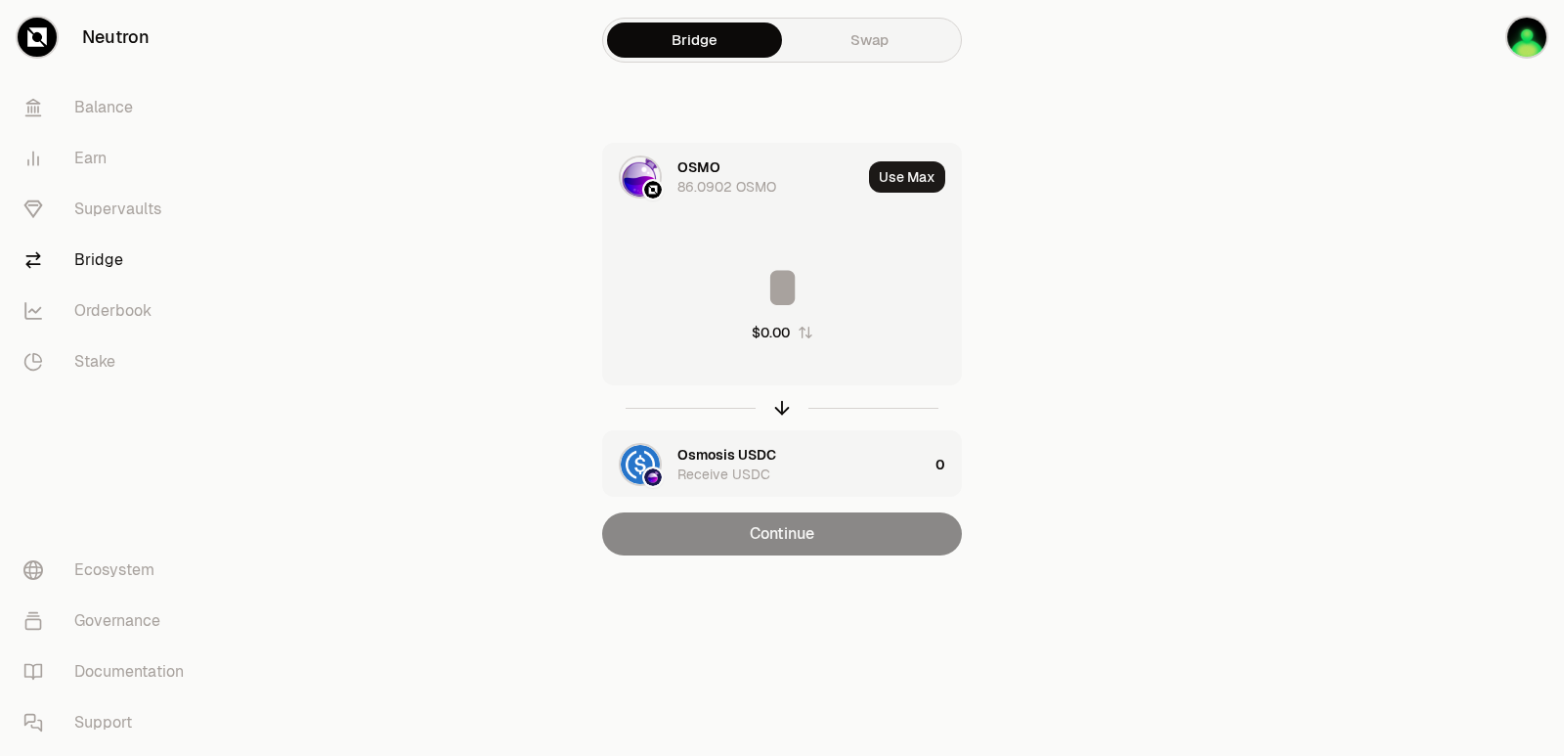
click at [717, 170] on div "OSMO" at bounding box center [699, 167] width 43 height 20
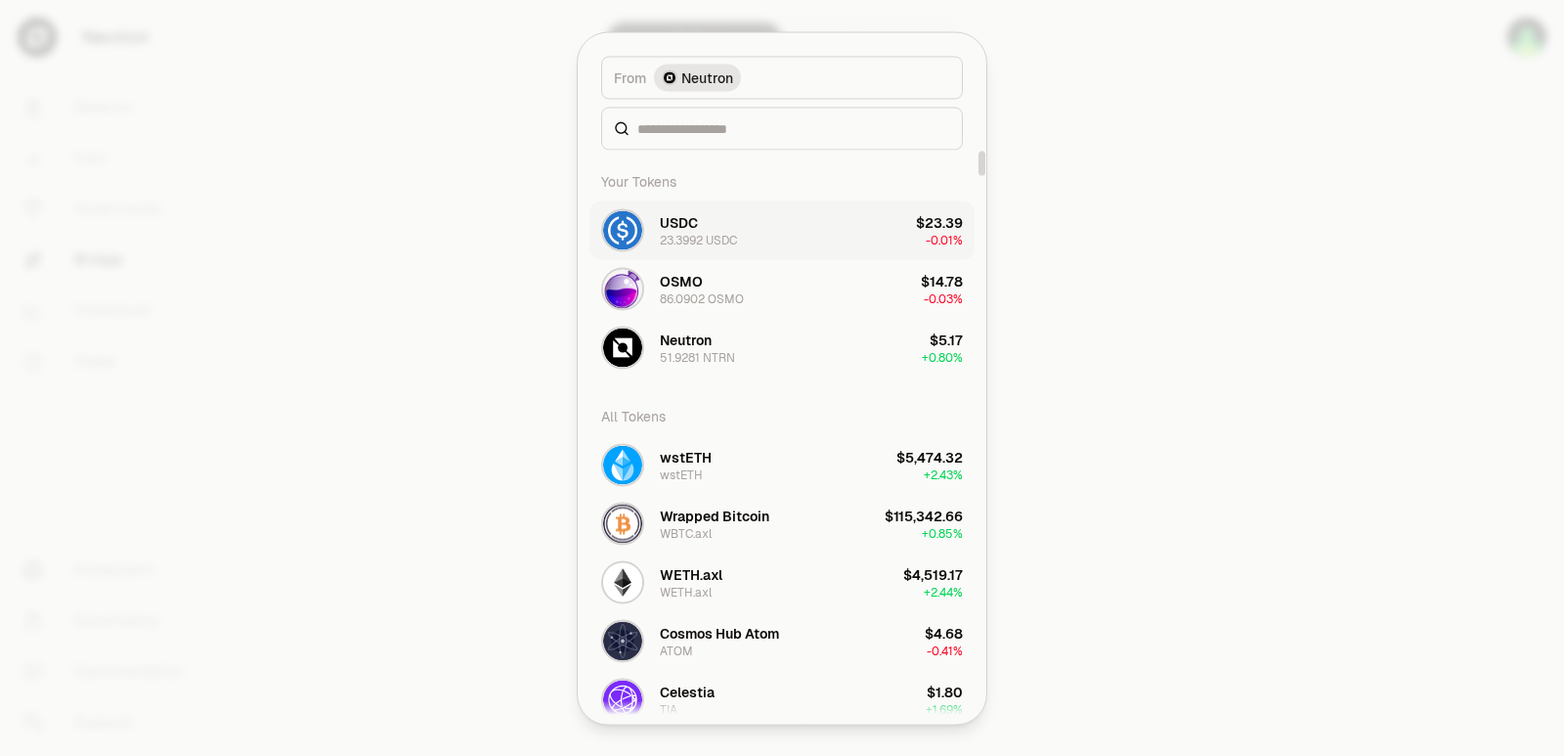
click at [705, 229] on div "USDC 23.3992 USDC" at bounding box center [698, 229] width 77 height 35
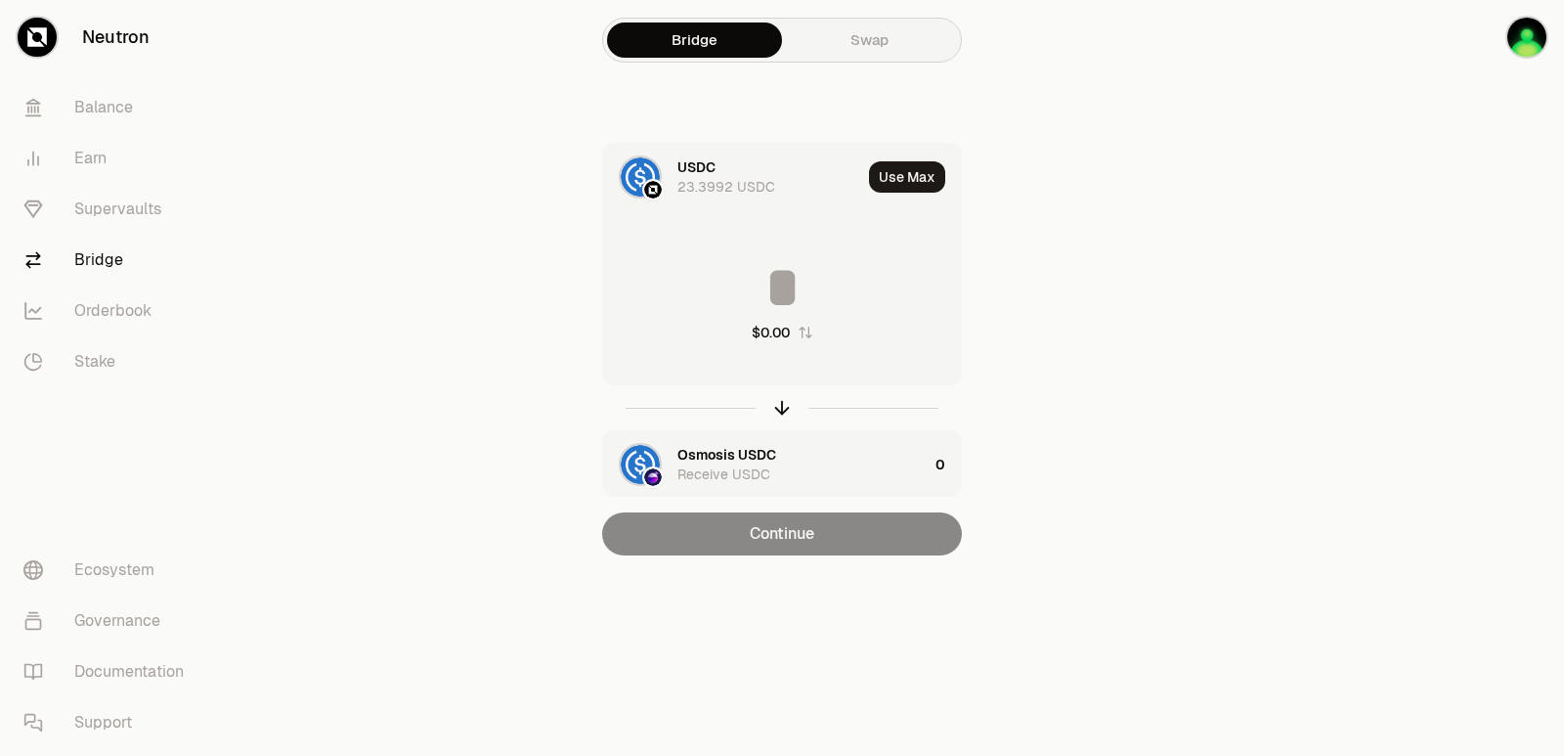
click at [720, 164] on div "USDC 23.3992 USDC" at bounding box center [770, 176] width 184 height 39
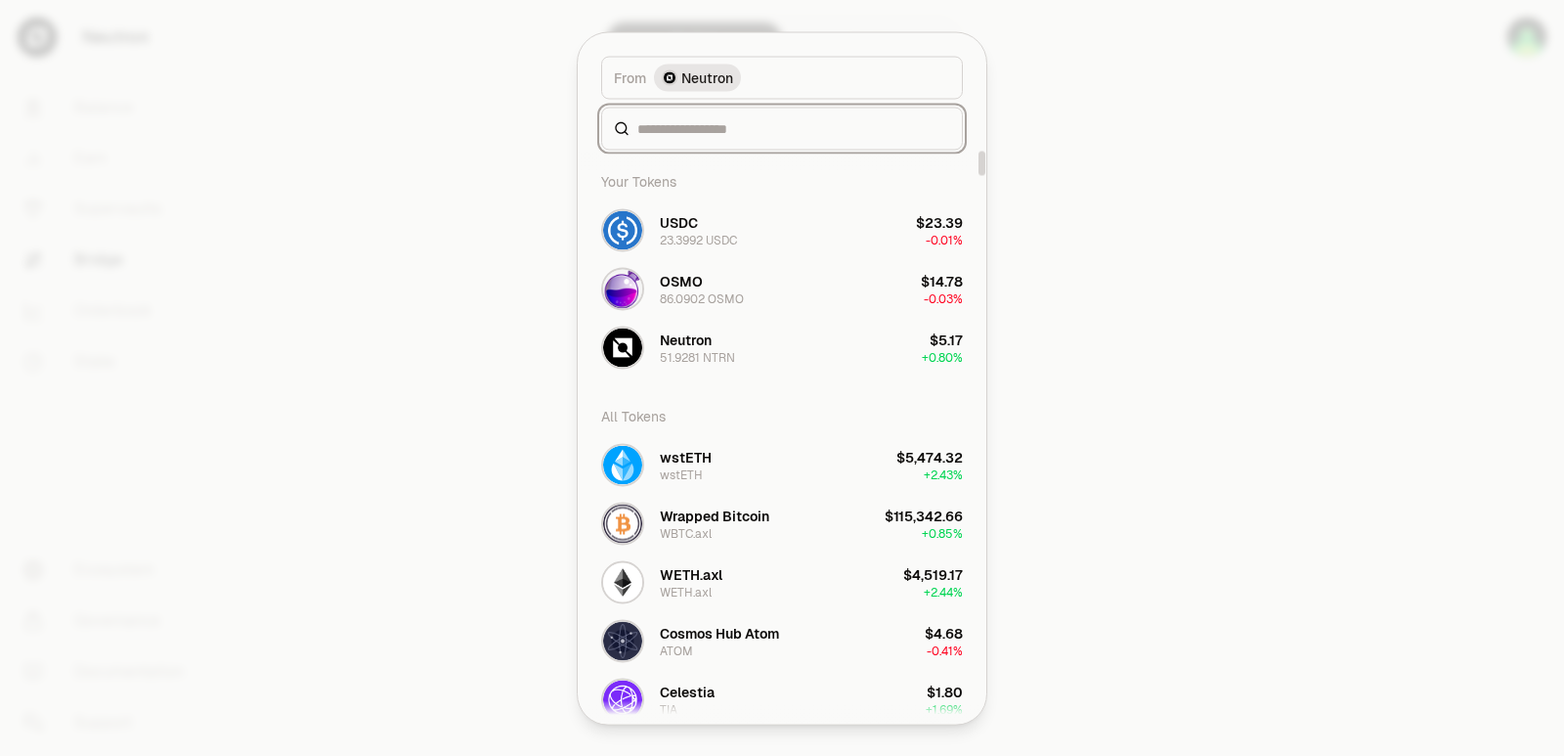
click at [677, 120] on input at bounding box center [794, 128] width 313 height 20
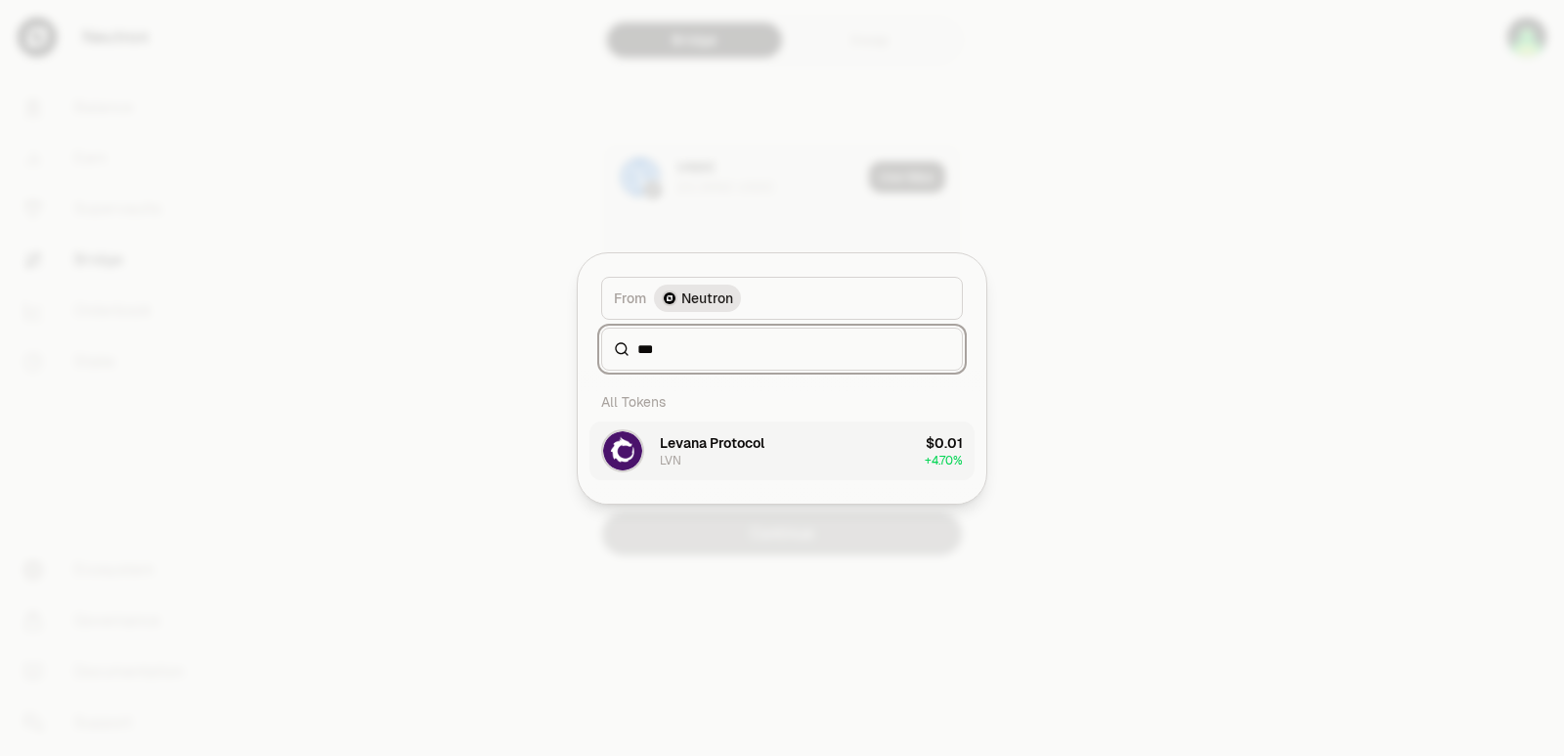
type input "***"
click at [714, 473] on button "Levana Protocol LVN $0.01 + 4.70%" at bounding box center [782, 450] width 385 height 59
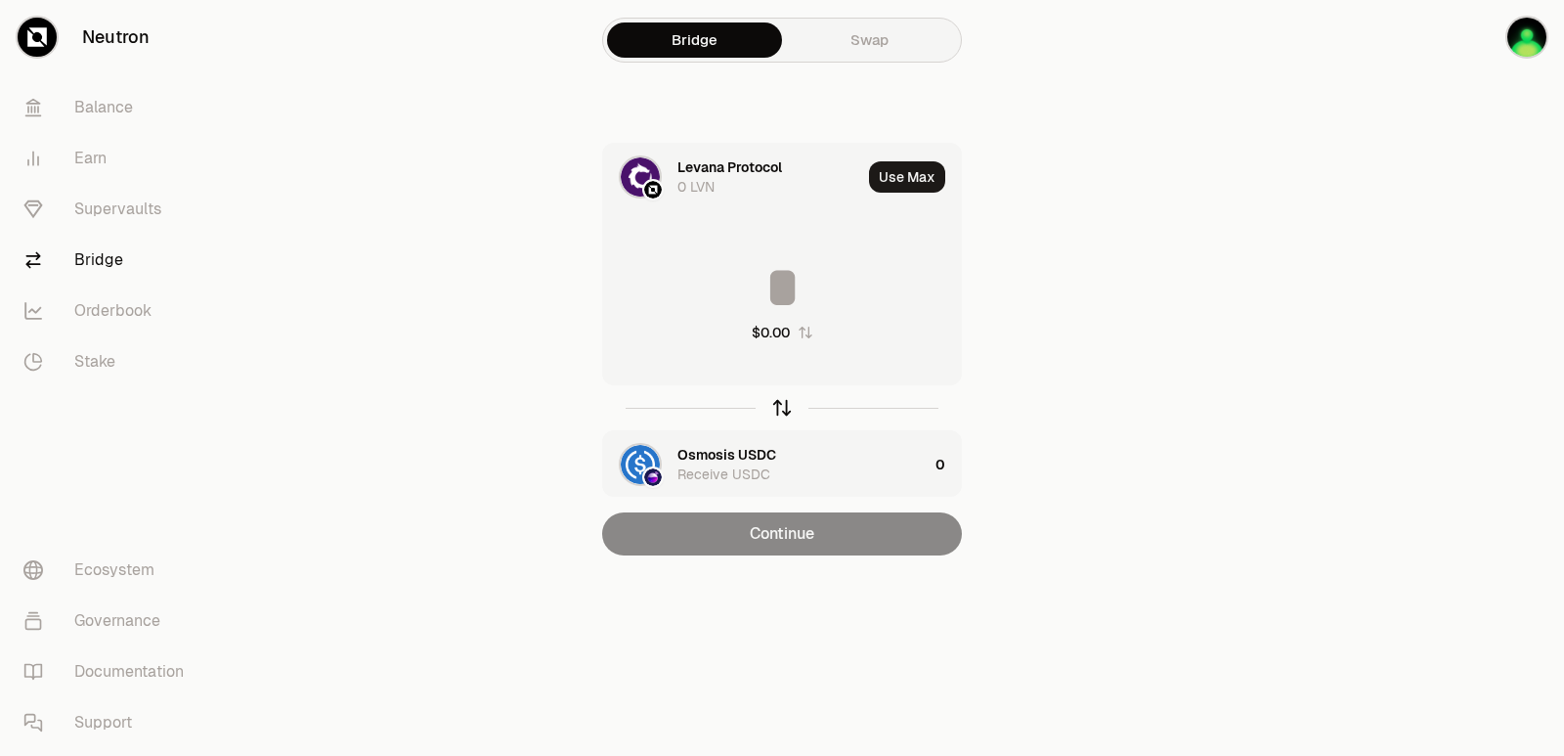
click at [783, 408] on icon "button" at bounding box center [782, 408] width 22 height 22
click at [758, 258] on input at bounding box center [782, 287] width 358 height 59
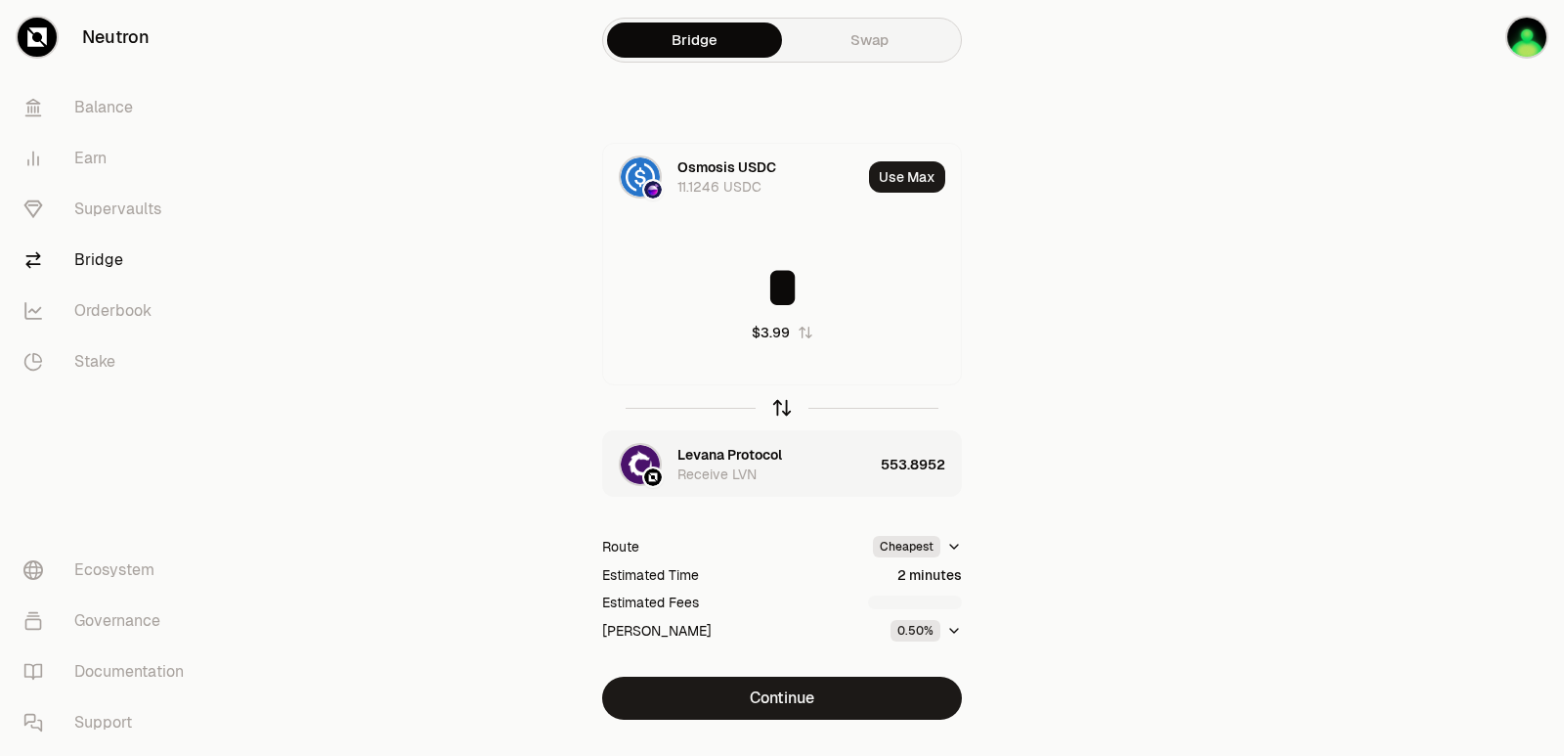
type input "*"
click at [781, 402] on icon "button" at bounding box center [782, 405] width 13 height 6
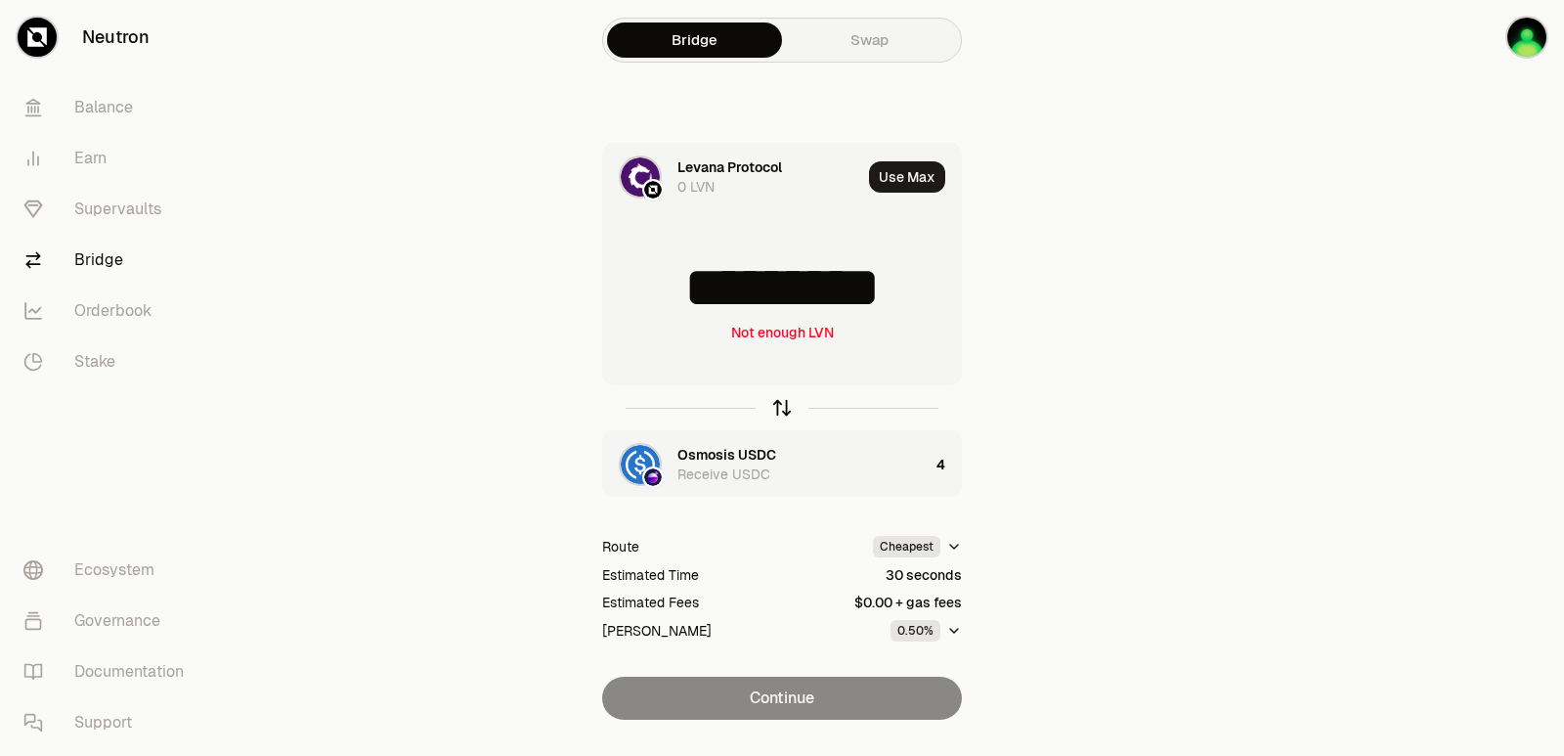
click at [781, 402] on icon "button" at bounding box center [782, 405] width 13 height 6
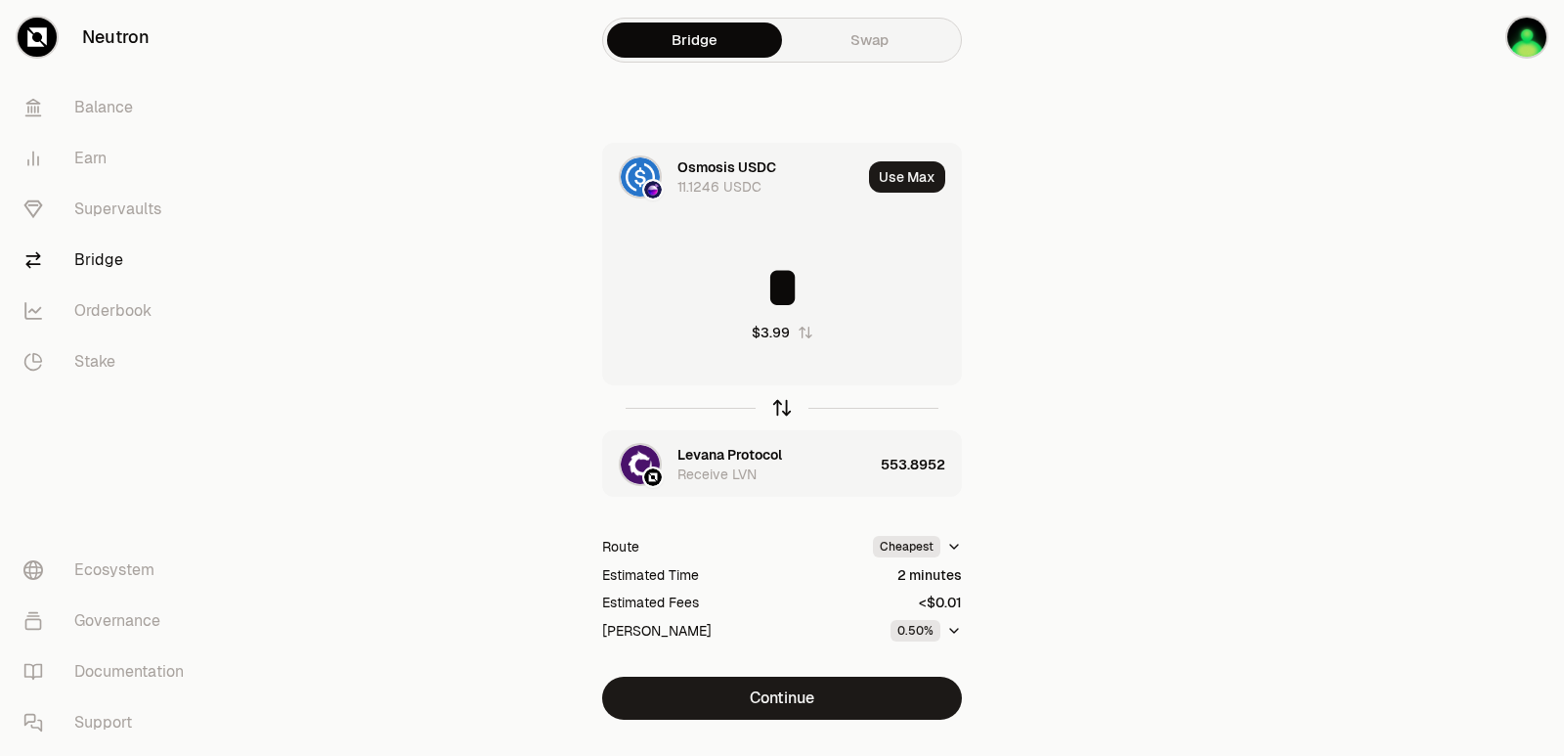
click at [781, 402] on icon "button" at bounding box center [782, 405] width 13 height 6
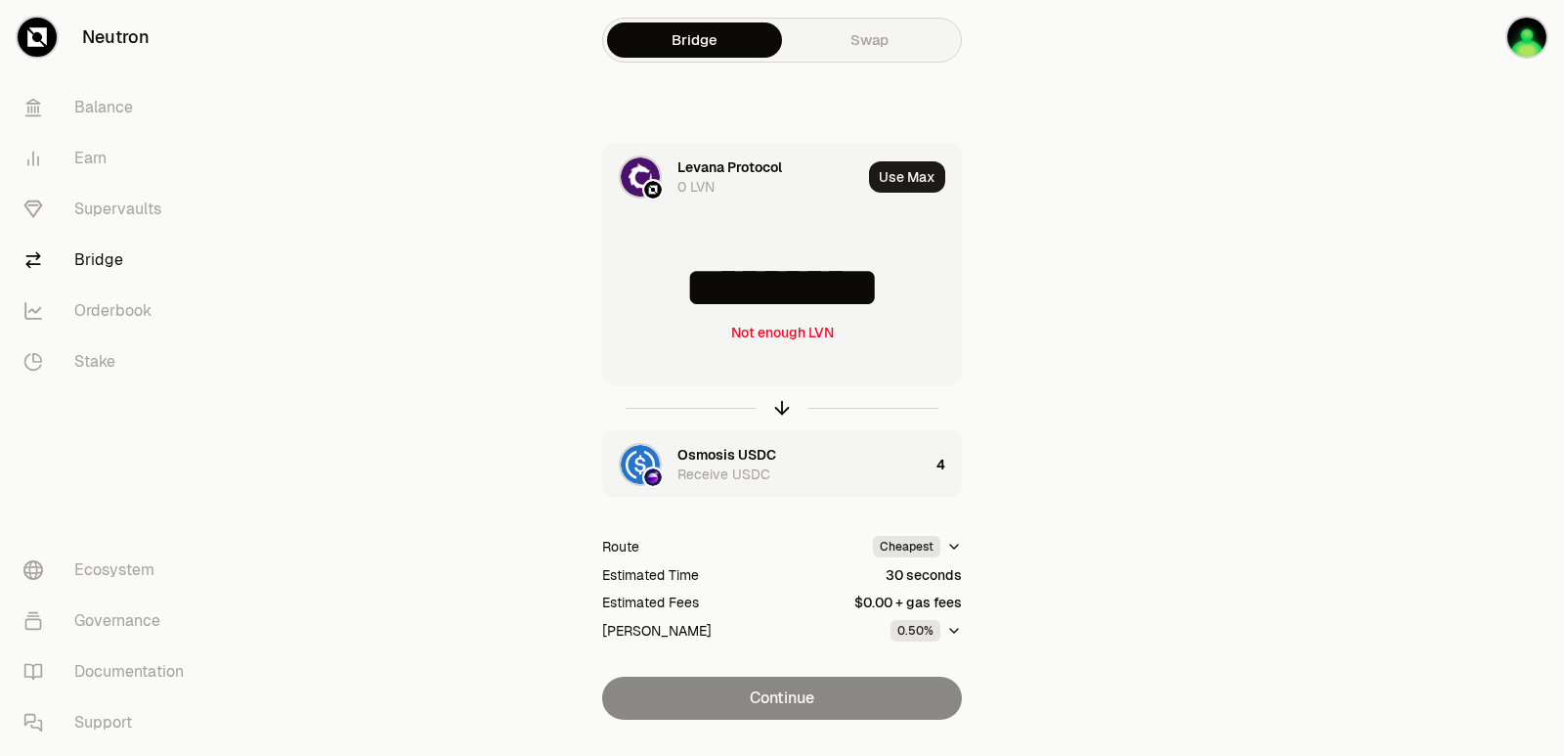
drag, startPoint x: 926, startPoint y: 296, endPoint x: 684, endPoint y: 288, distance: 241.6
click at [684, 288] on input "*********" at bounding box center [782, 287] width 358 height 59
type input "***"
click at [778, 393] on div at bounding box center [782, 407] width 360 height 45
click at [778, 413] on icon "button" at bounding box center [782, 408] width 22 height 22
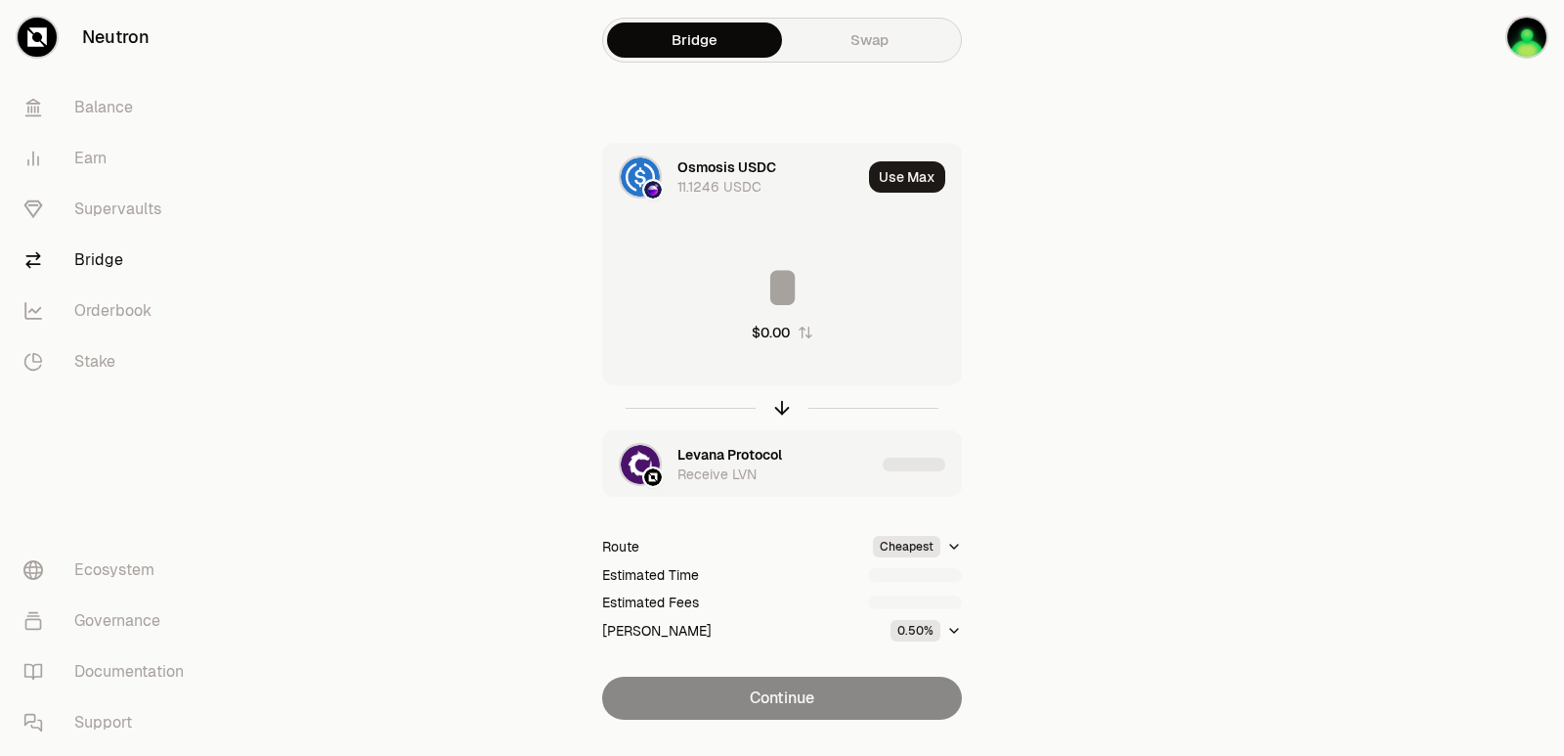
click at [748, 290] on input at bounding box center [782, 287] width 358 height 59
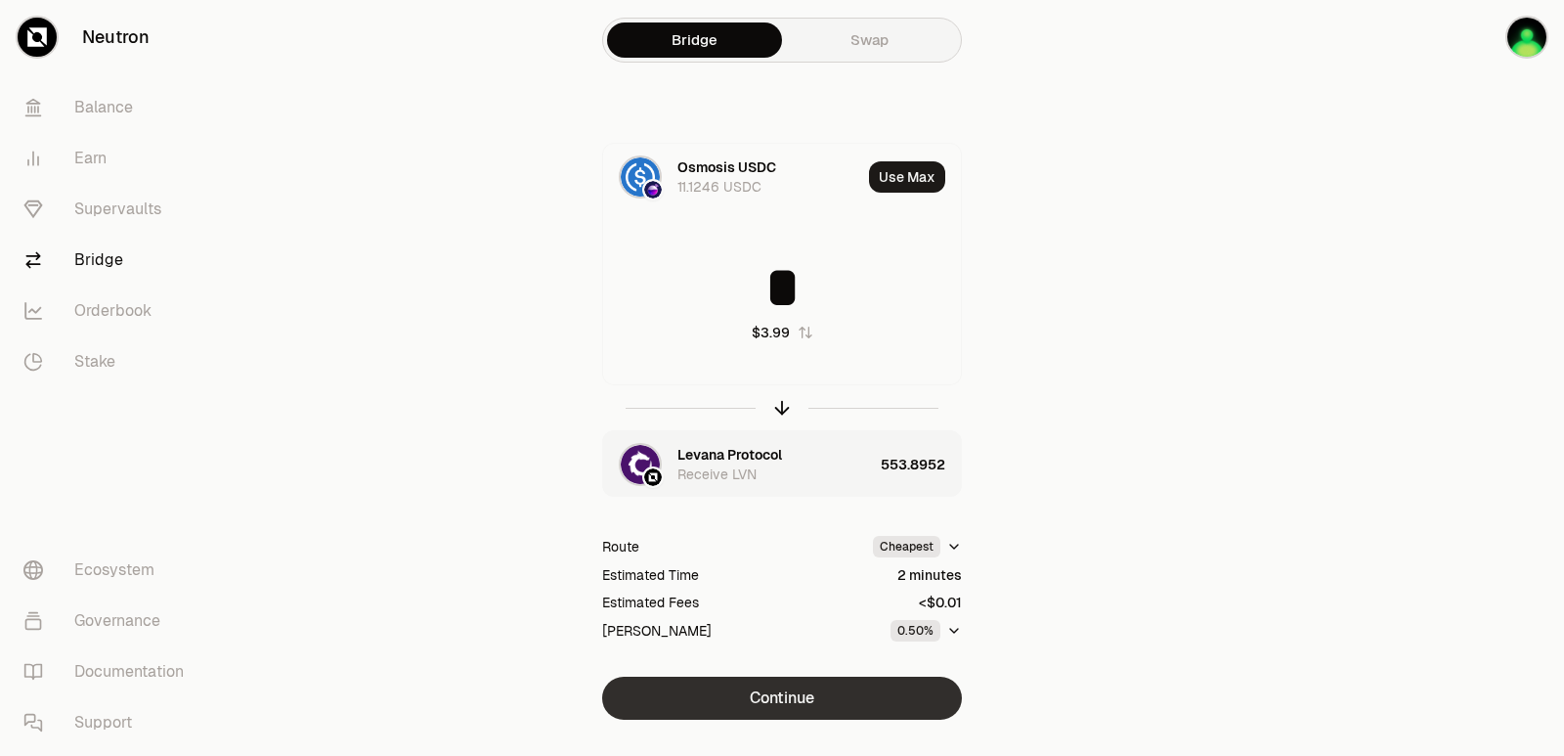
type input "*"
click at [794, 697] on button "Continue" at bounding box center [782, 698] width 360 height 43
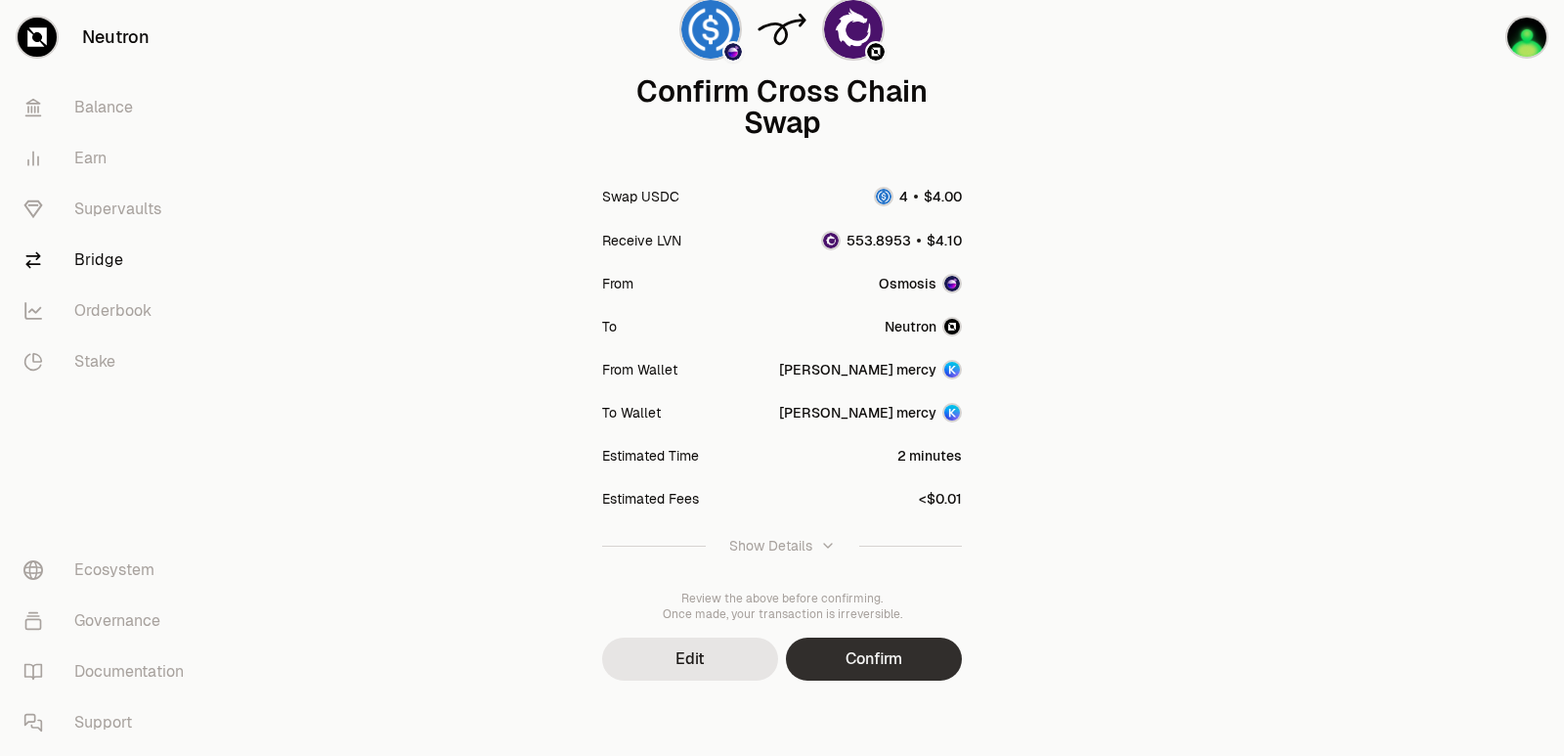
scroll to position [161, 0]
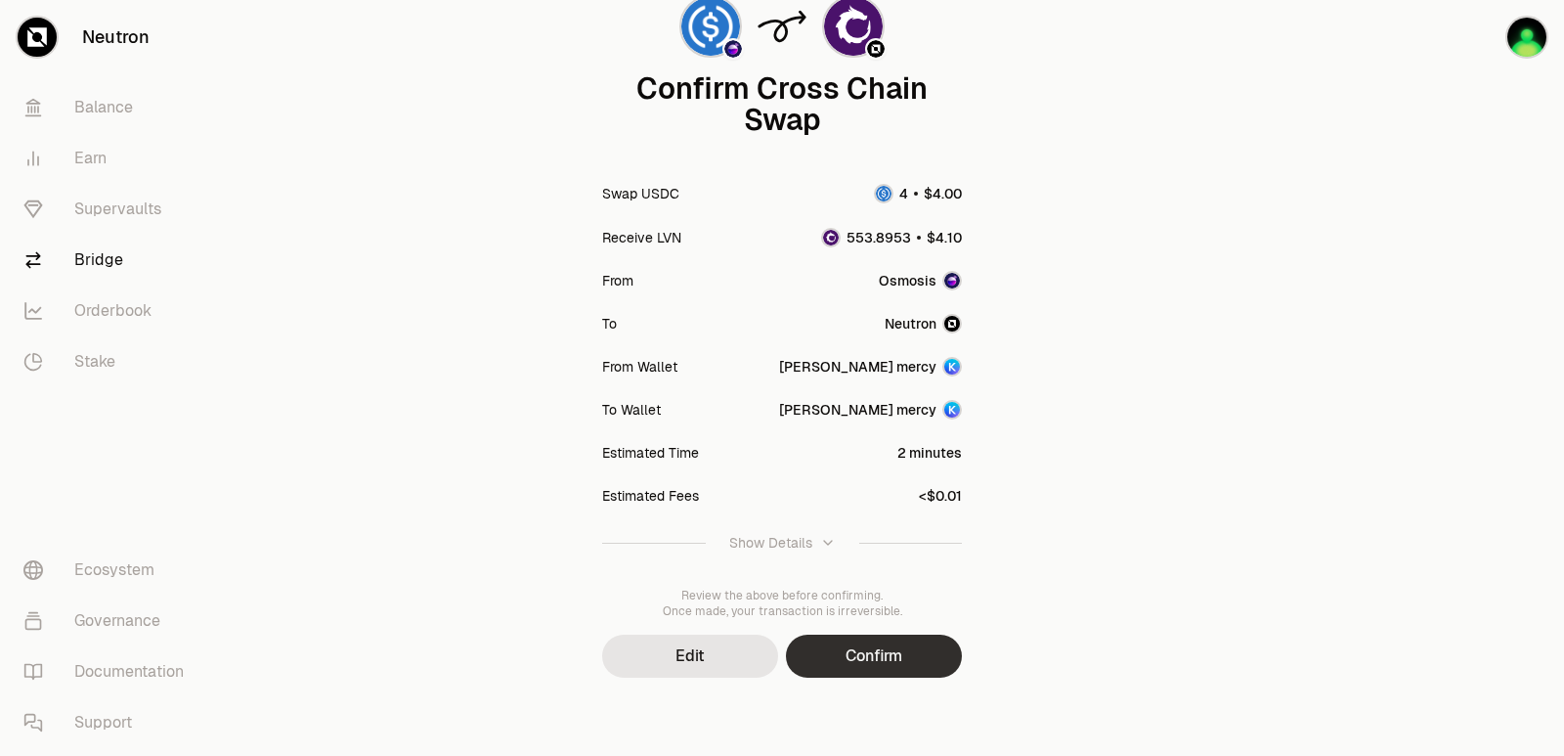
click at [853, 666] on button "Confirm" at bounding box center [874, 656] width 176 height 43
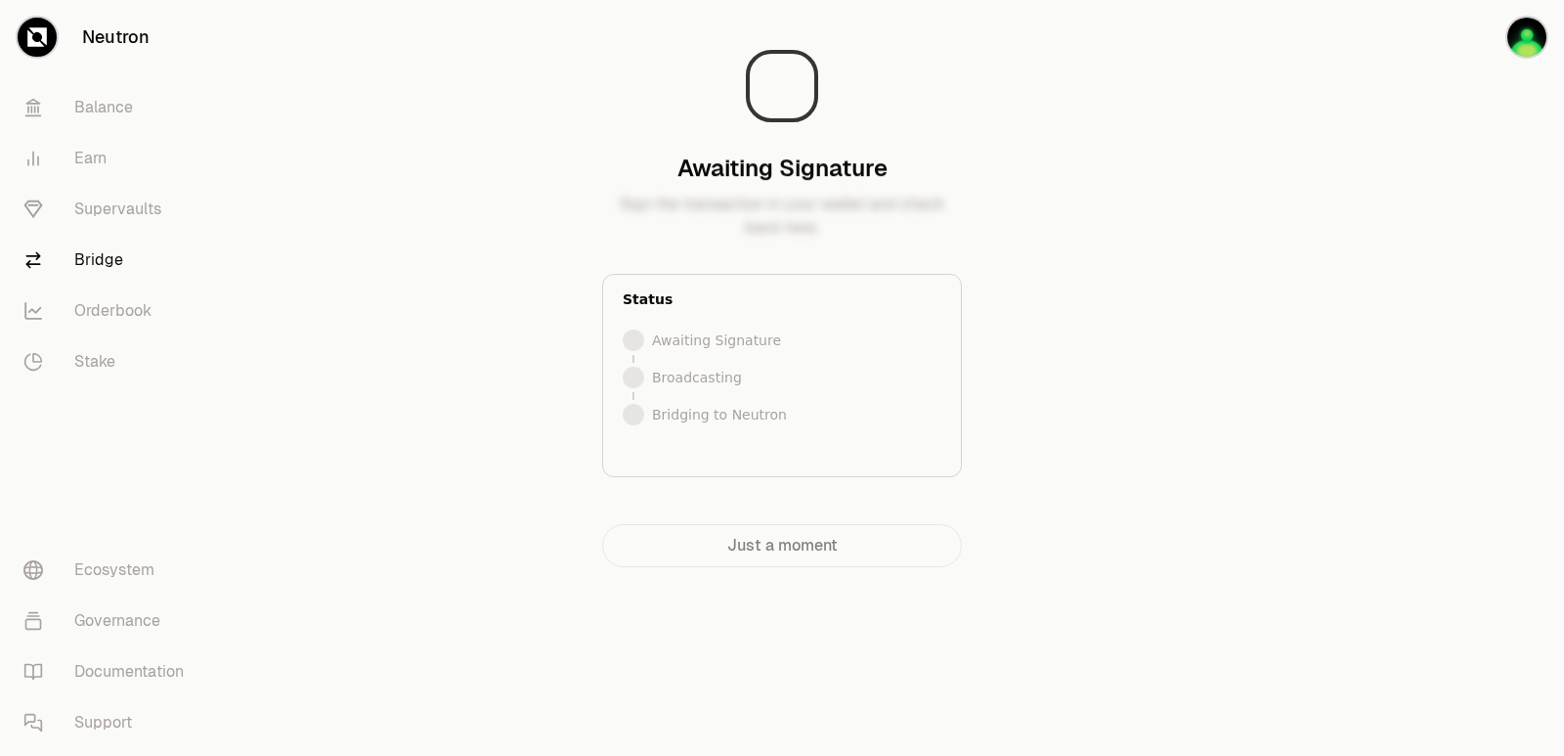
scroll to position [0, 0]
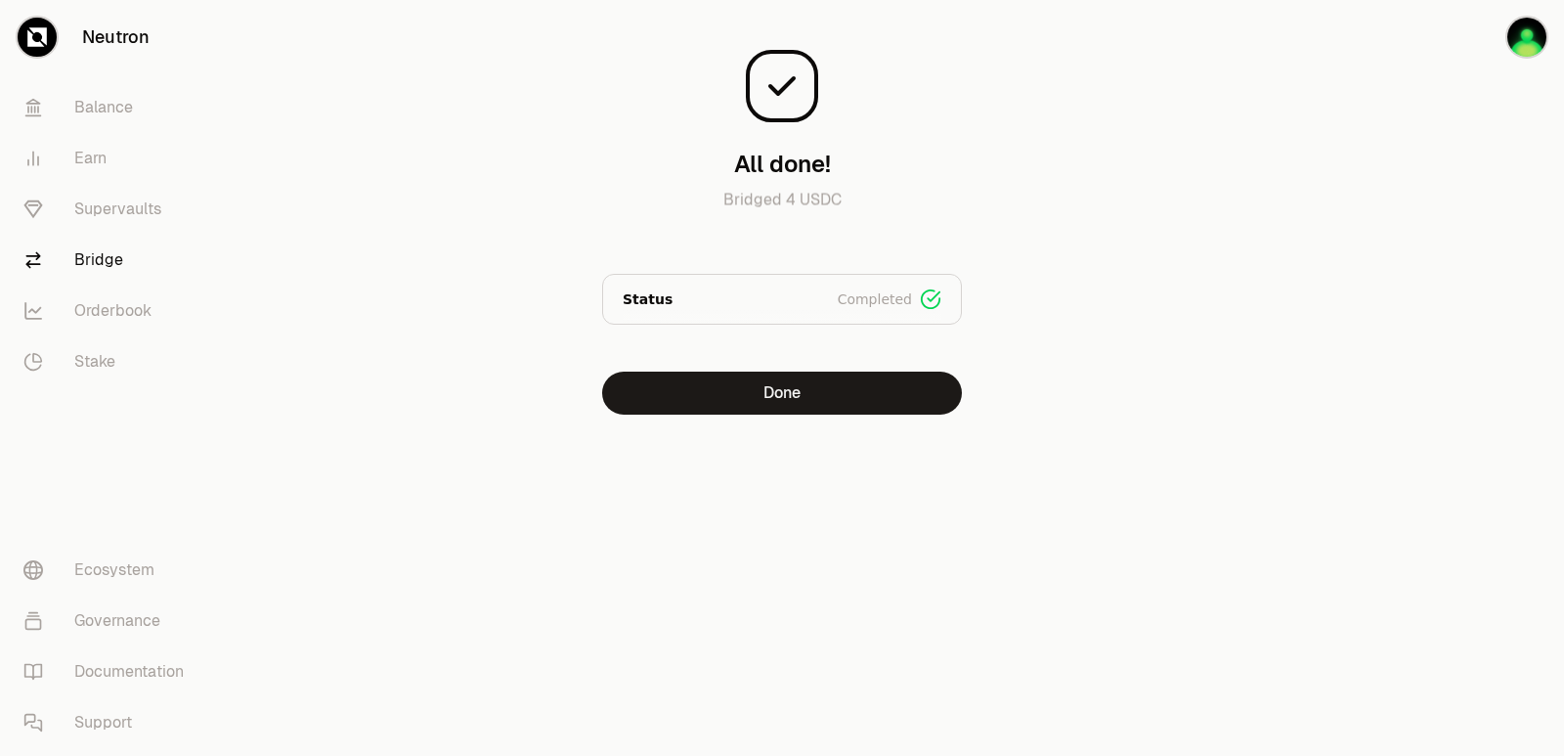
click at [748, 423] on div "All done! Bridged 4 USDC Status Completed Signed Broadcasted Bridged Done" at bounding box center [782, 246] width 704 height 493
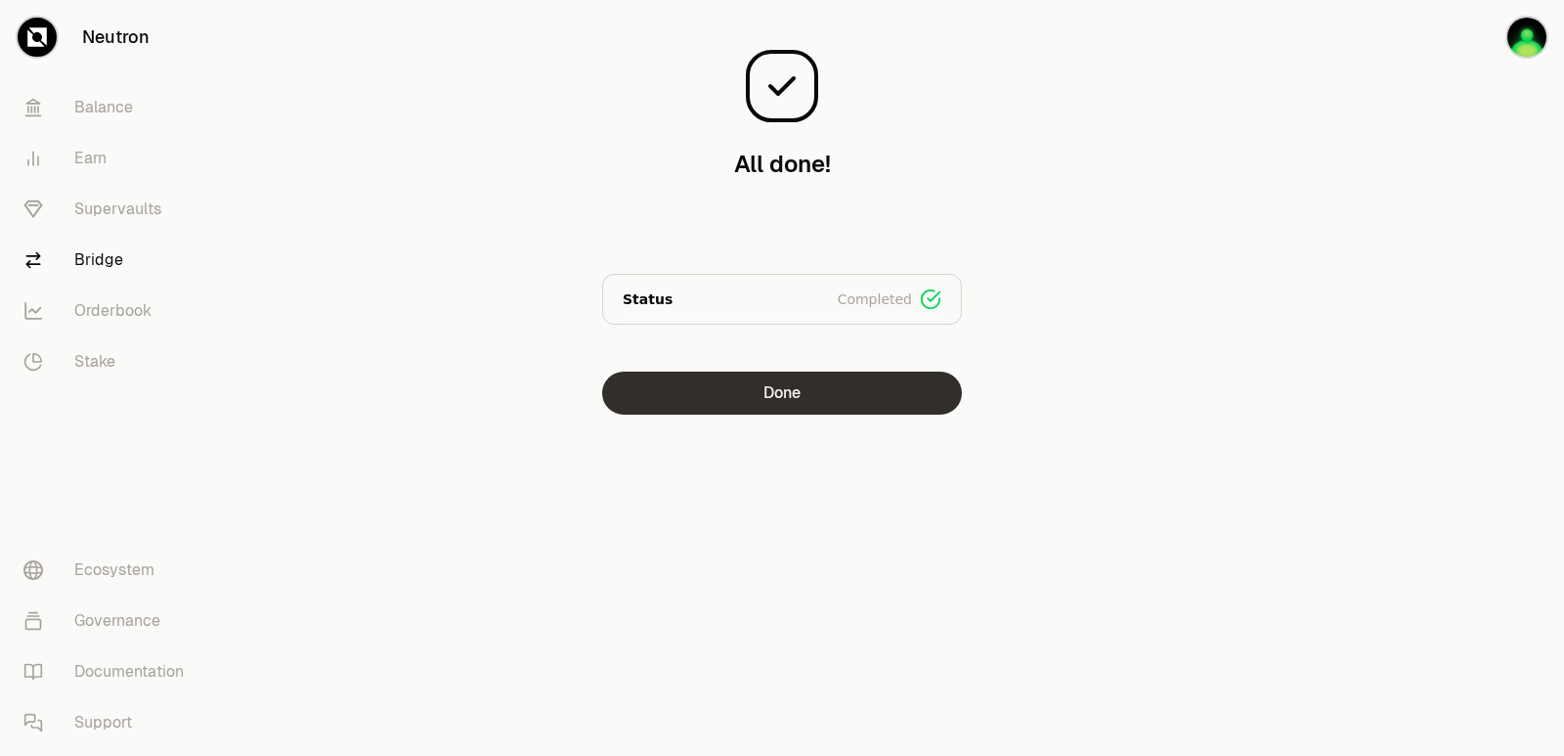
click at [763, 390] on button "Done" at bounding box center [782, 393] width 360 height 43
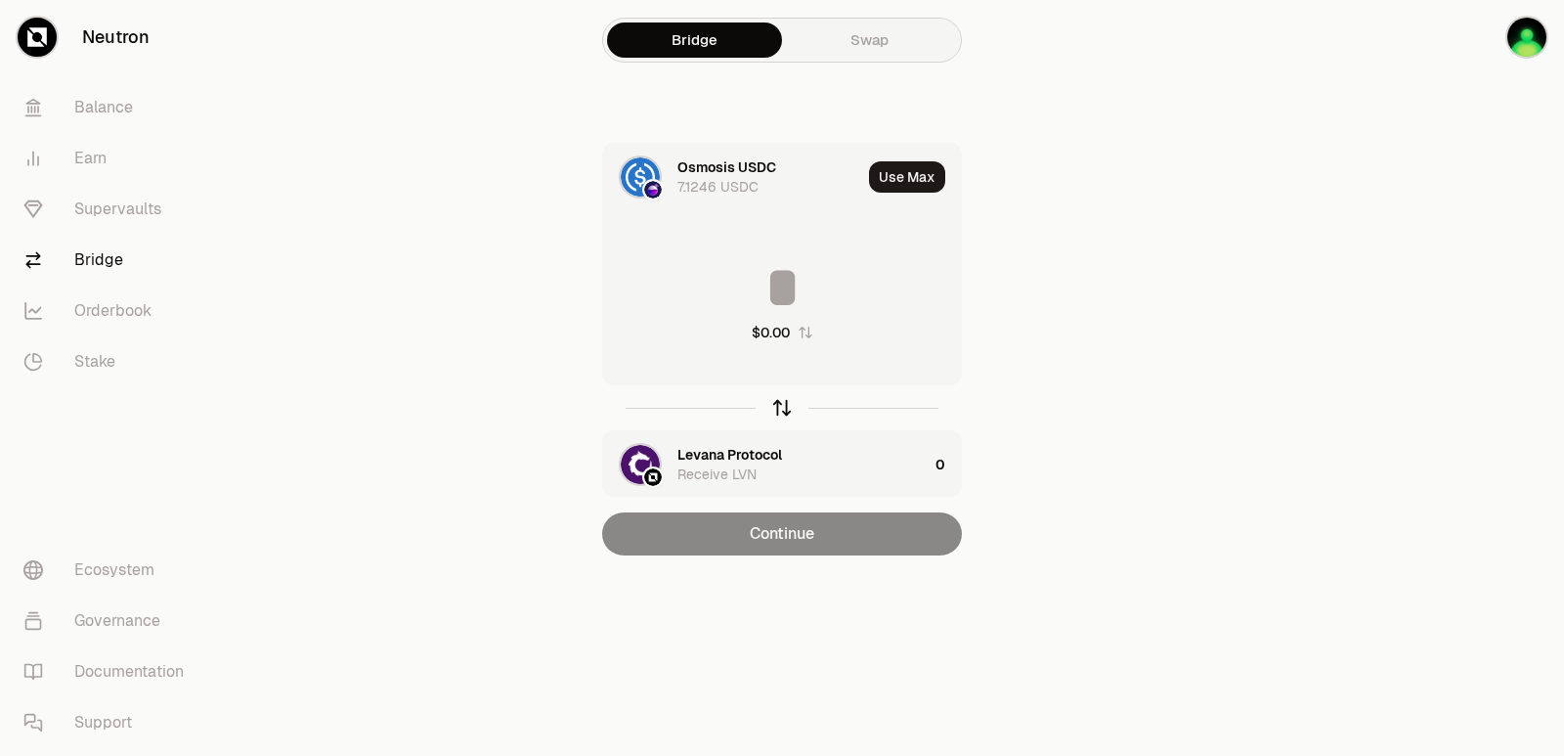
click at [777, 410] on icon "button" at bounding box center [782, 408] width 22 height 22
click at [944, 167] on button "Use Max" at bounding box center [907, 176] width 76 height 31
type input "**********"
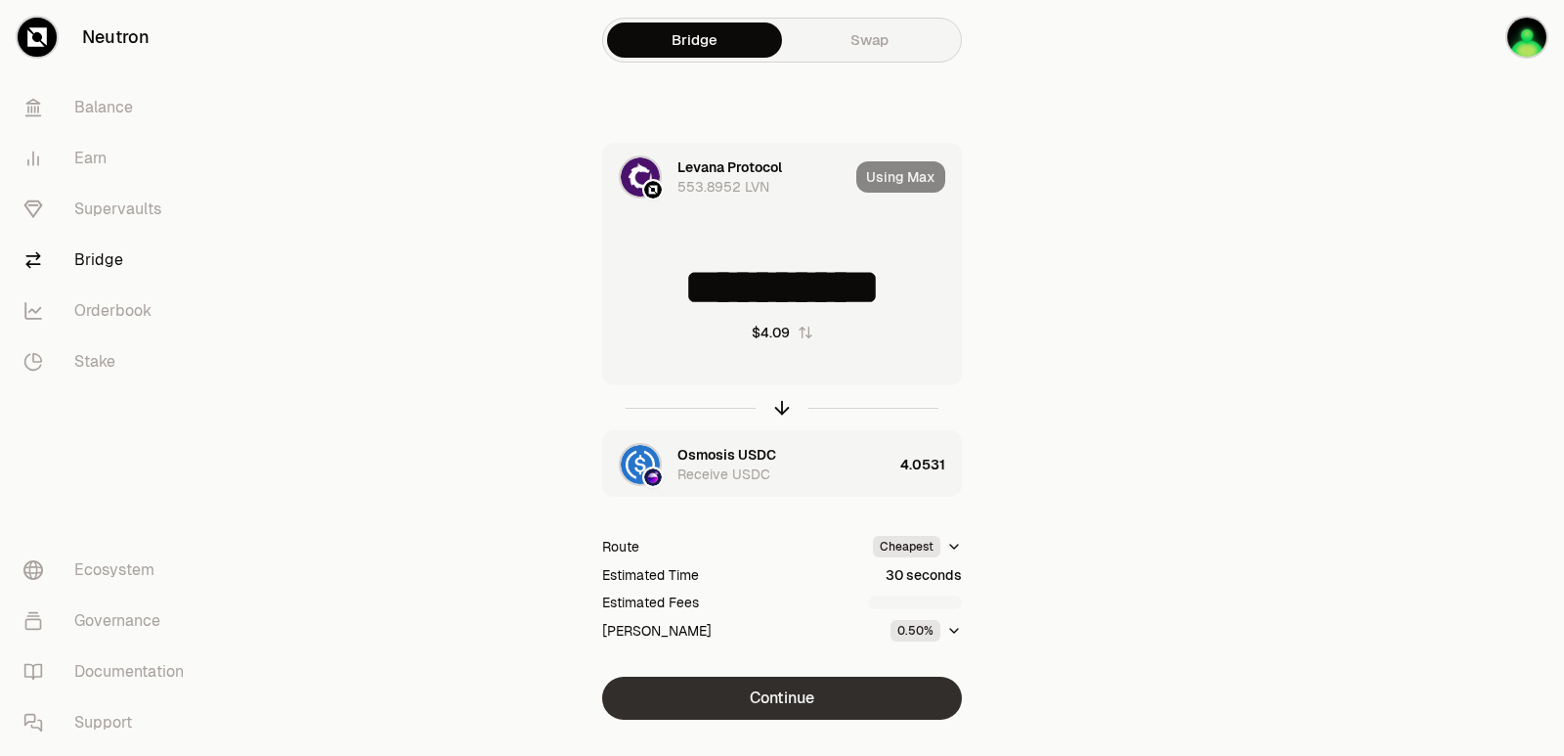
click at [794, 695] on button "Continue" at bounding box center [782, 698] width 360 height 43
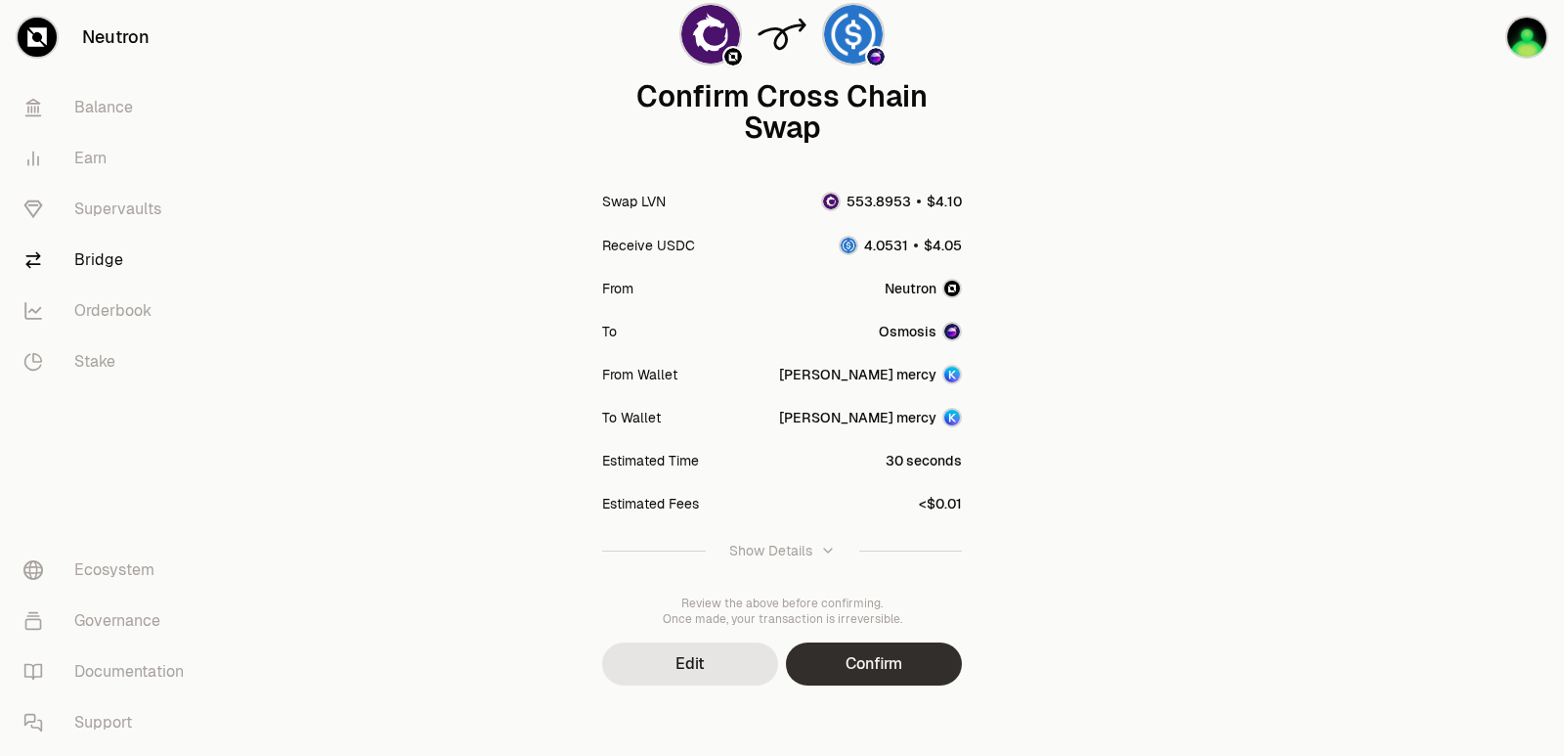
scroll to position [161, 0]
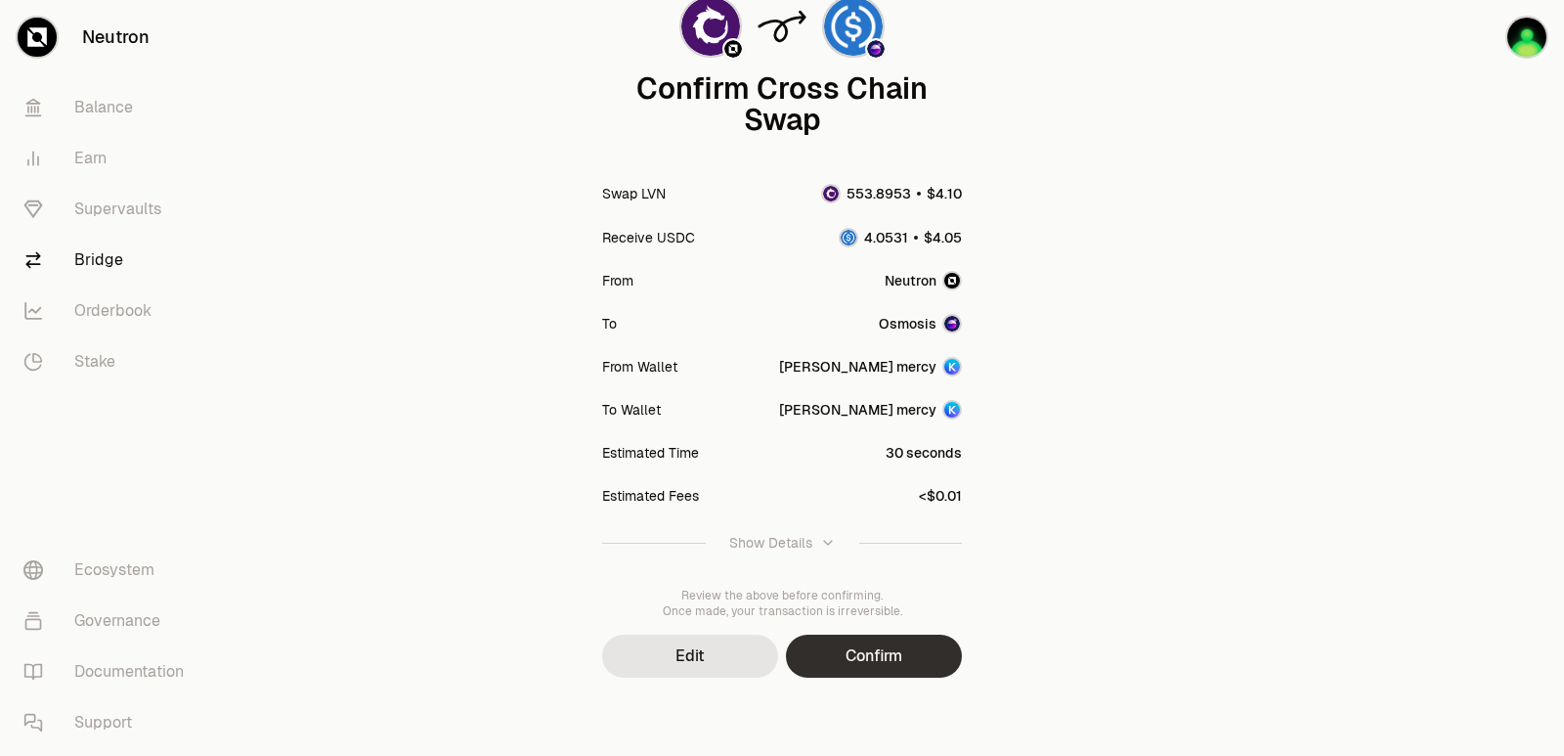
click at [882, 670] on button "Confirm" at bounding box center [874, 656] width 176 height 43
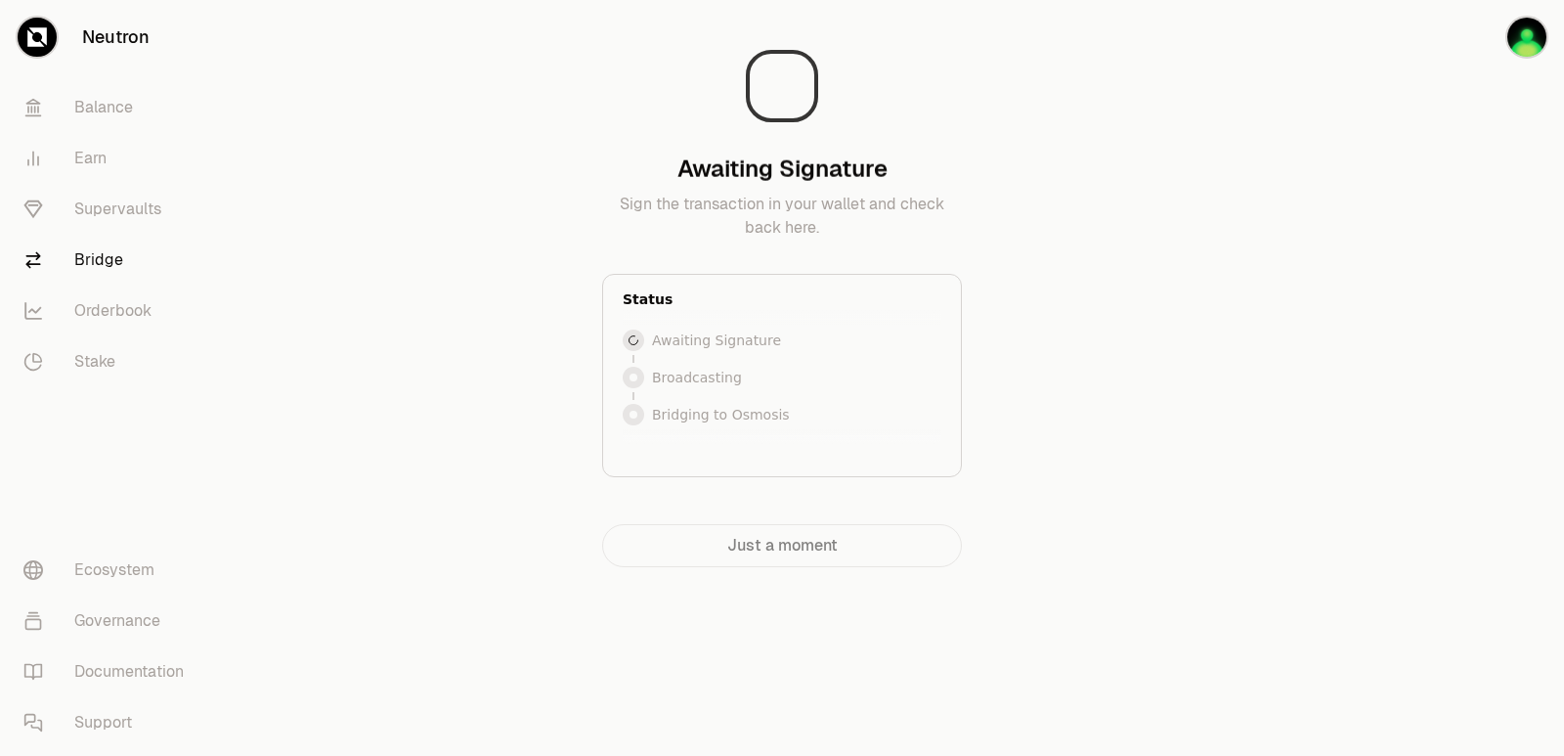
scroll to position [0, 0]
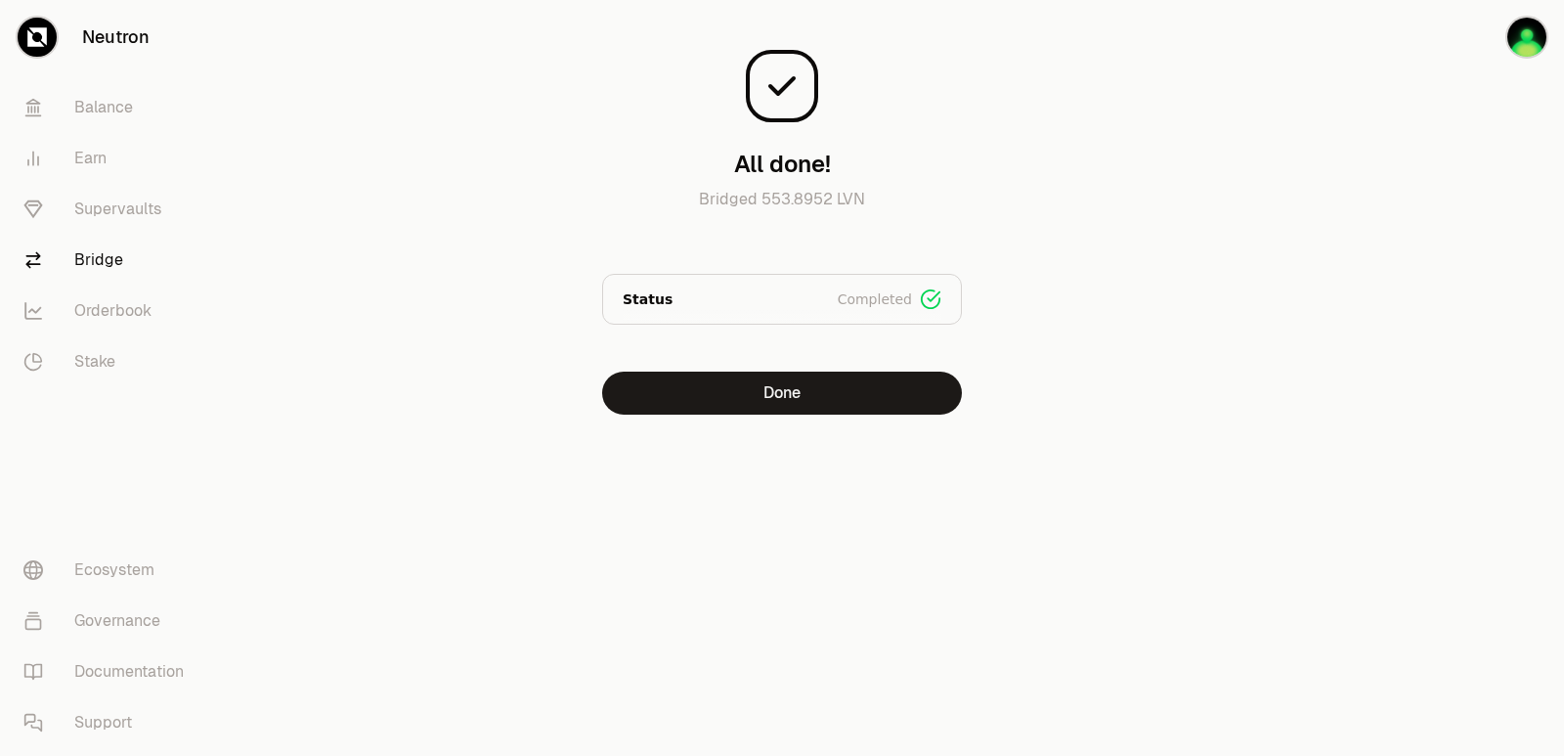
click at [1387, 390] on div at bounding box center [1454, 246] width 219 height 493
